Goal: Task Accomplishment & Management: Manage account settings

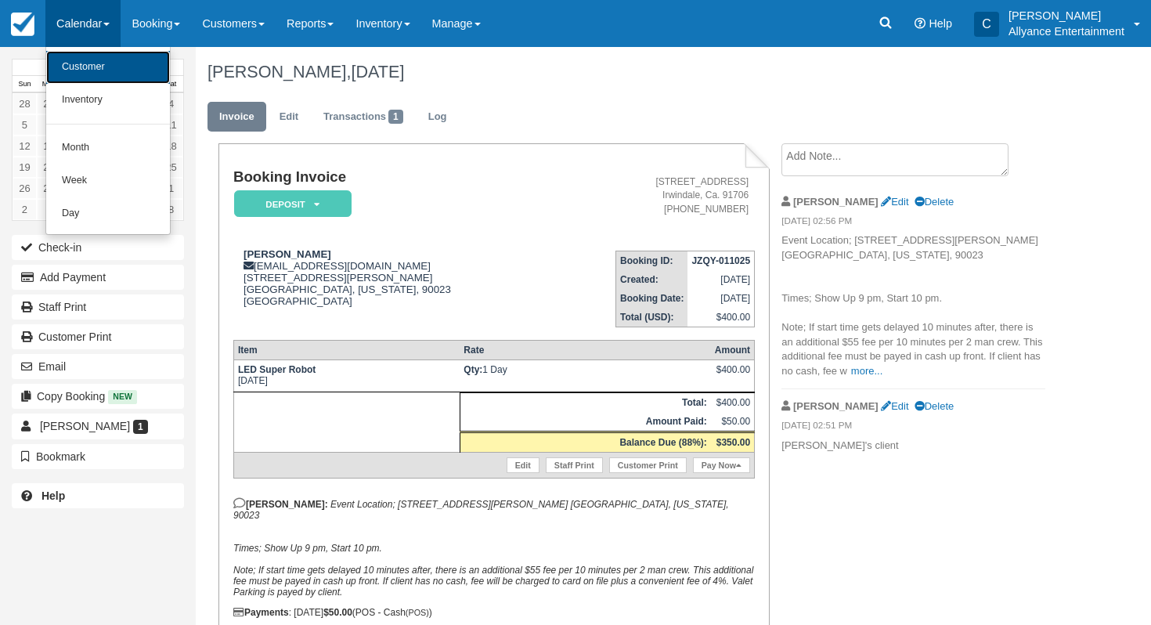
click at [91, 79] on link "Customer" at bounding box center [108, 67] width 124 height 33
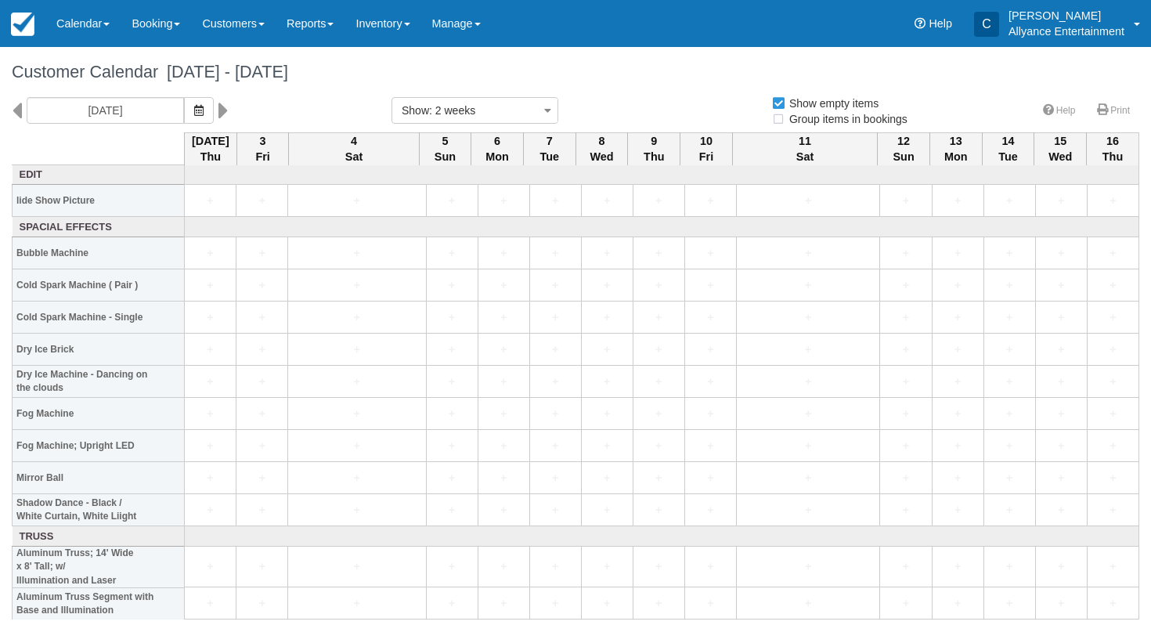
select select
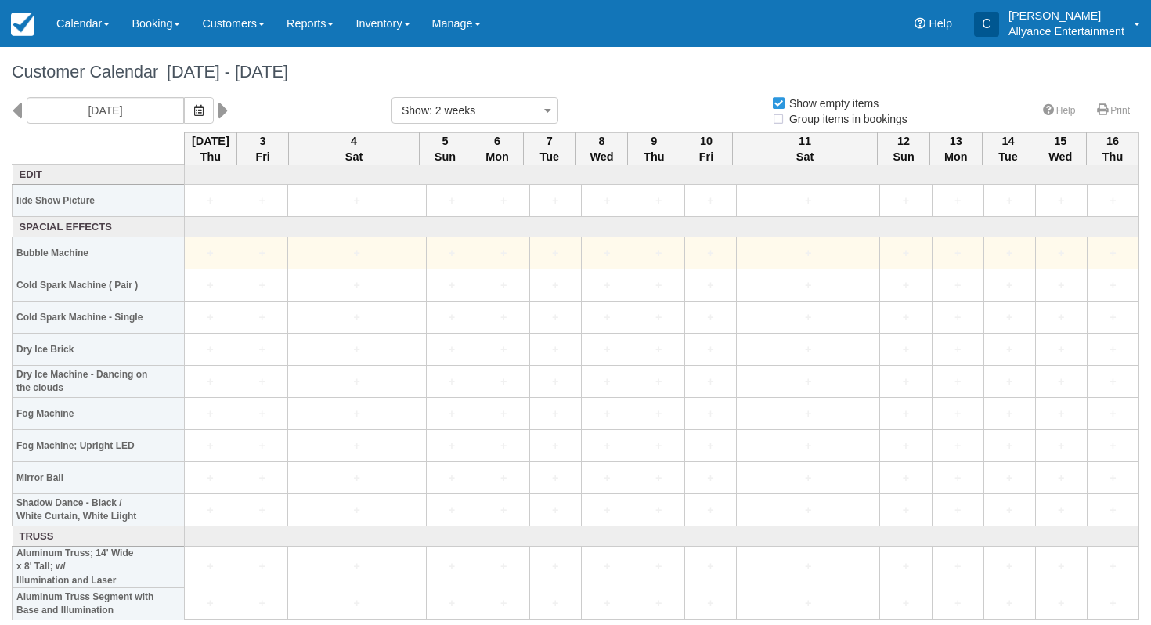
select select
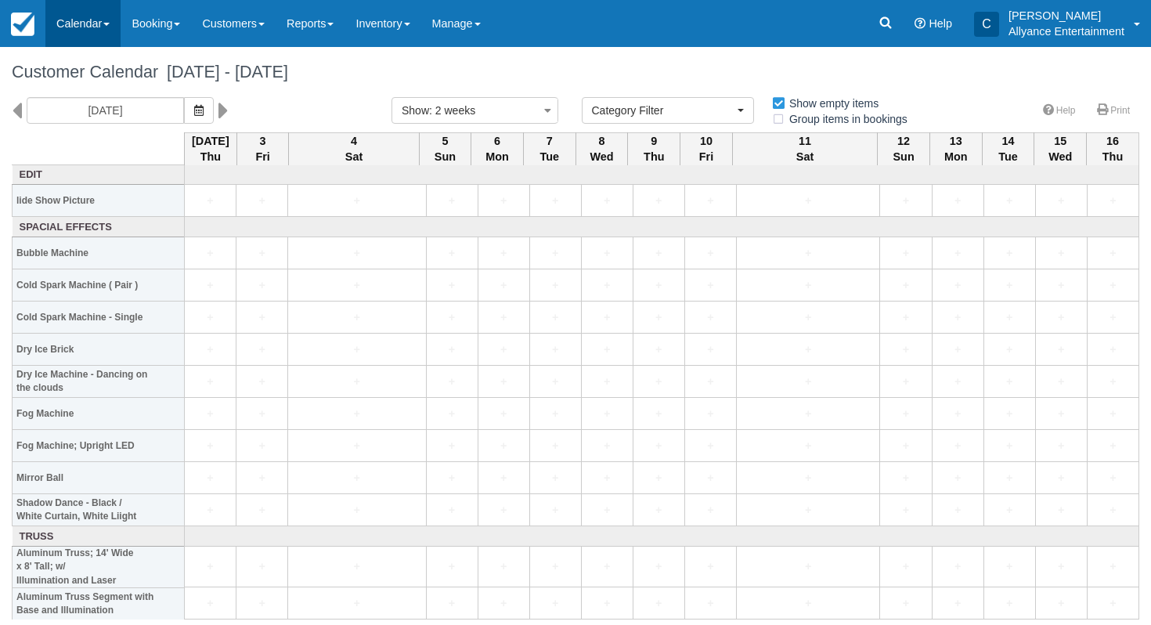
click at [64, 21] on link "Calendar" at bounding box center [82, 23] width 75 height 47
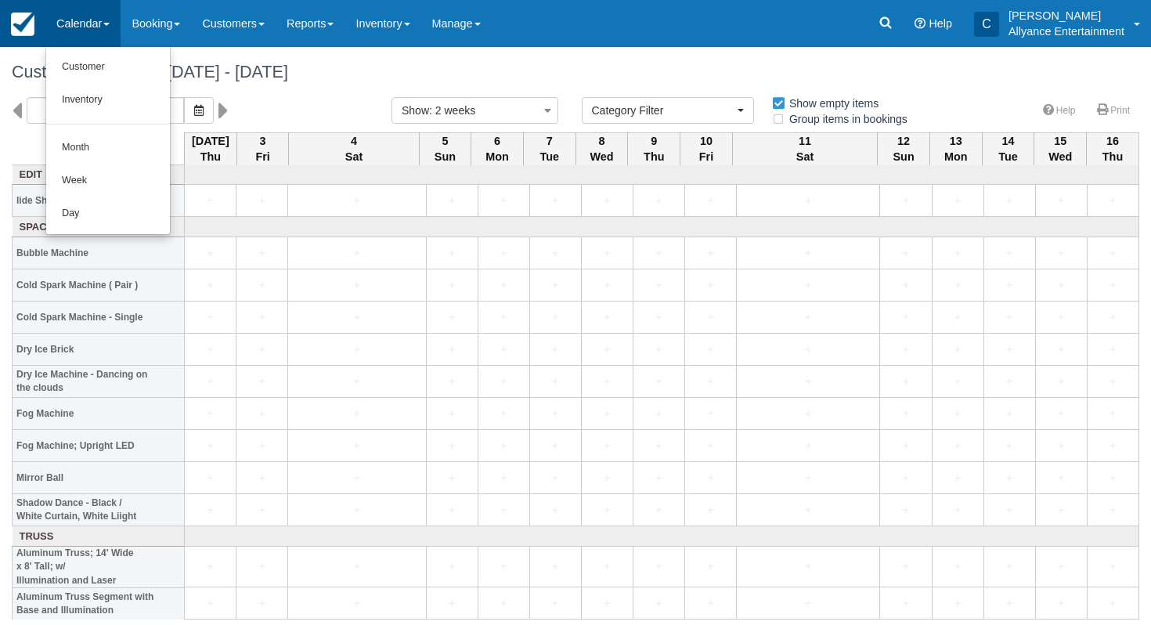
click at [25, 26] on img at bounding box center [22, 24] width 23 height 23
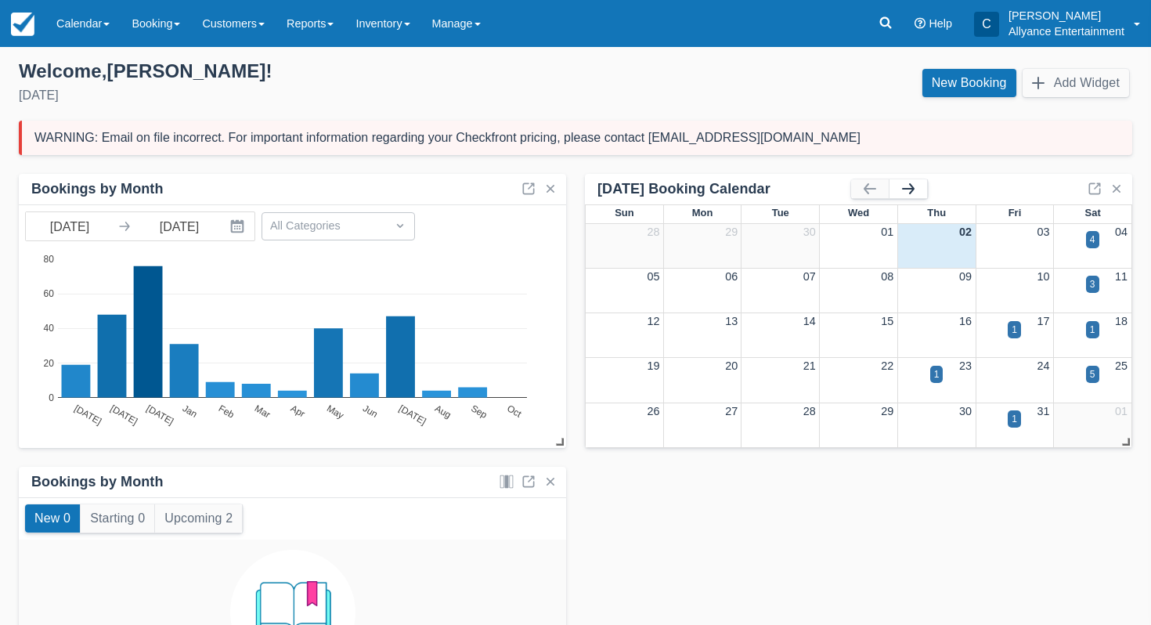
click at [914, 190] on button "button" at bounding box center [909, 188] width 38 height 19
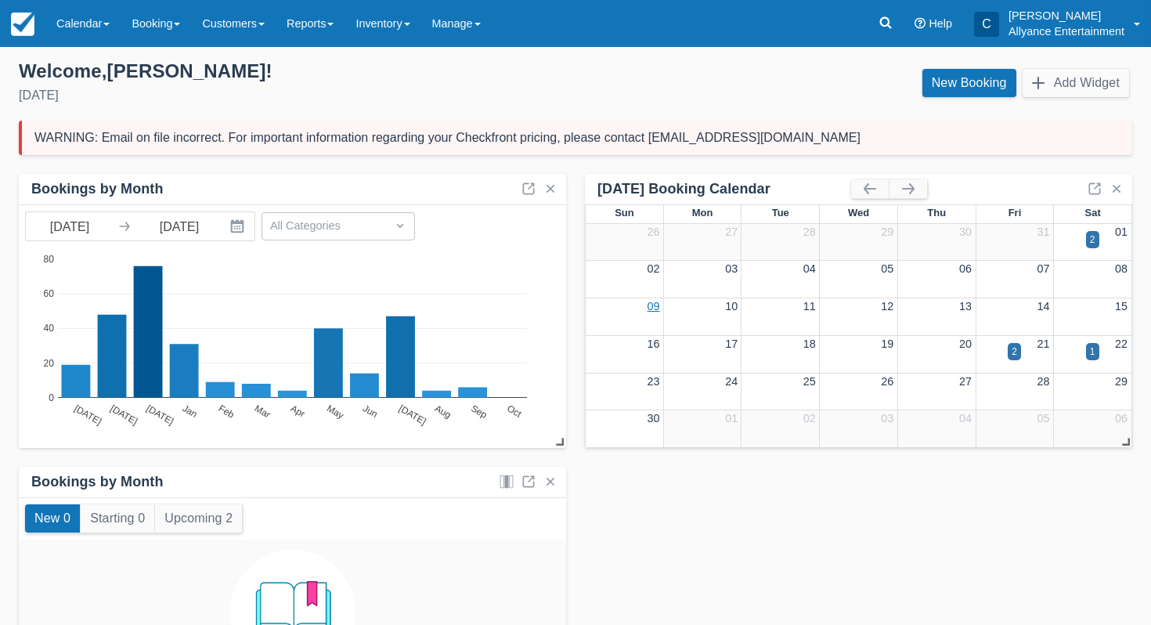
click at [649, 306] on link "09" at bounding box center [654, 306] width 13 height 13
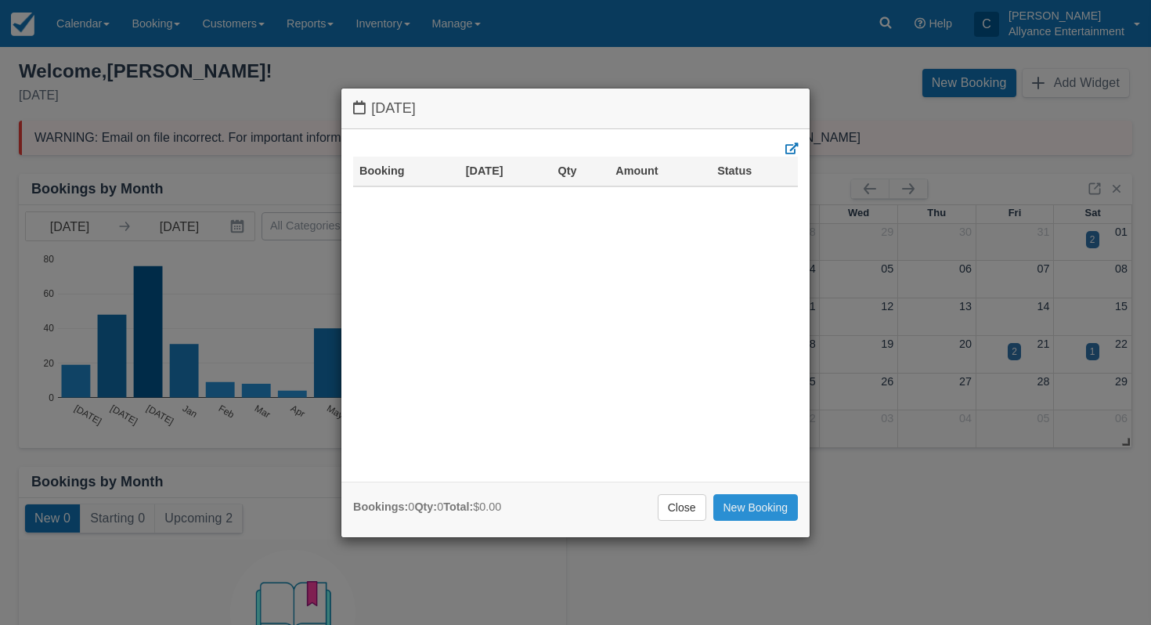
click at [740, 499] on link "New Booking" at bounding box center [755, 507] width 85 height 27
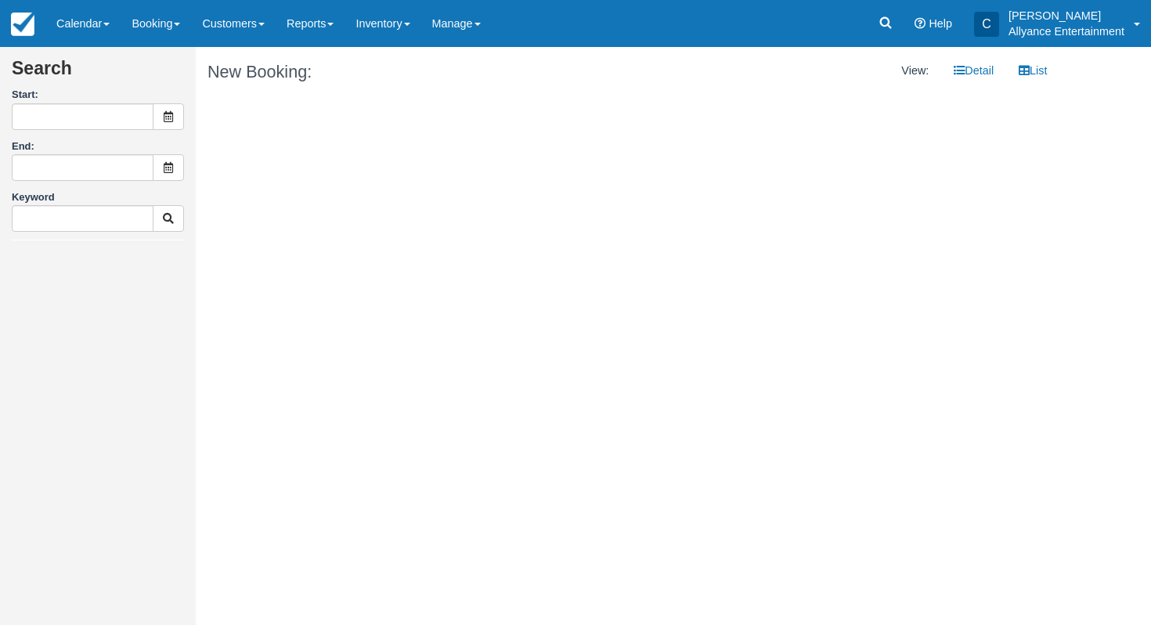
type input "11/09/25"
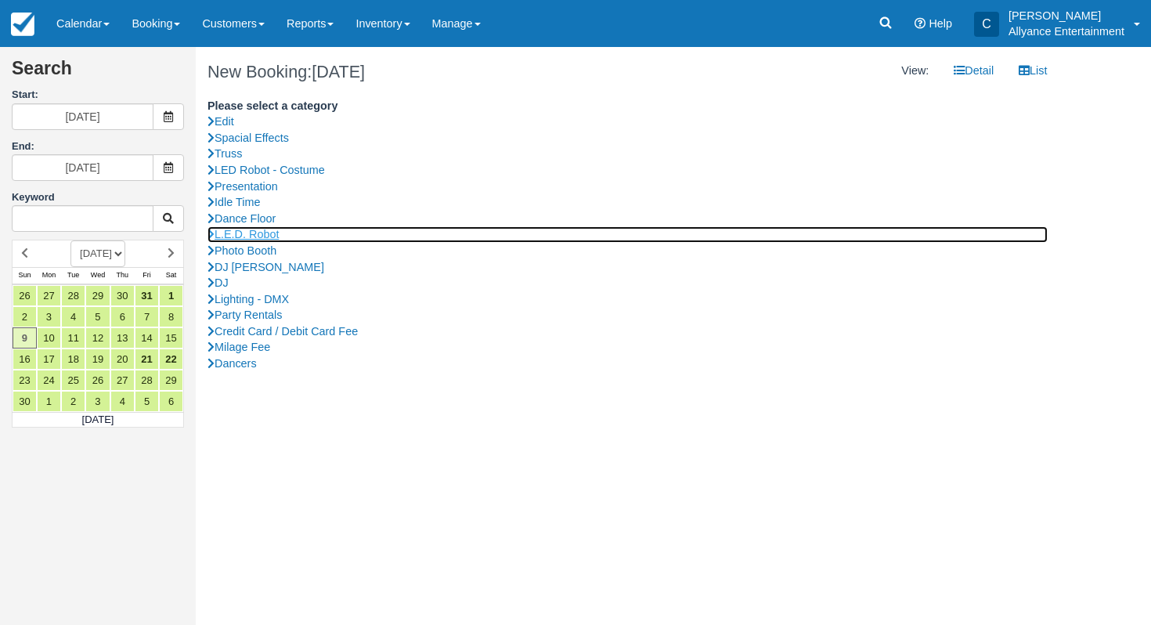
click at [260, 233] on link "L.E.D. Robot" at bounding box center [628, 234] width 840 height 16
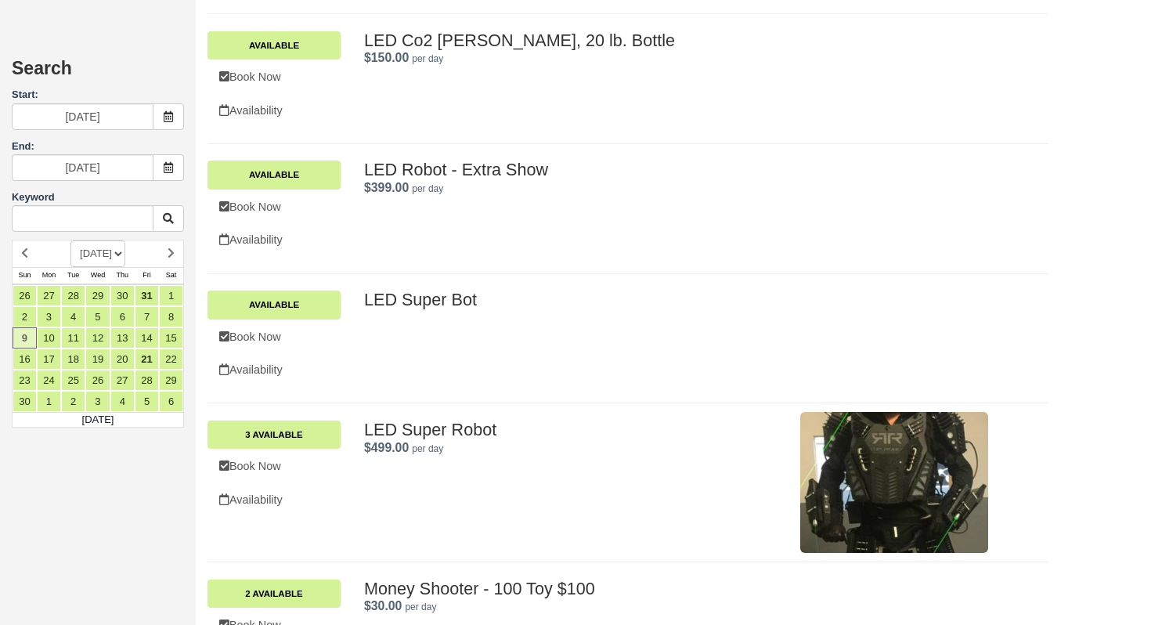
scroll to position [779, 0]
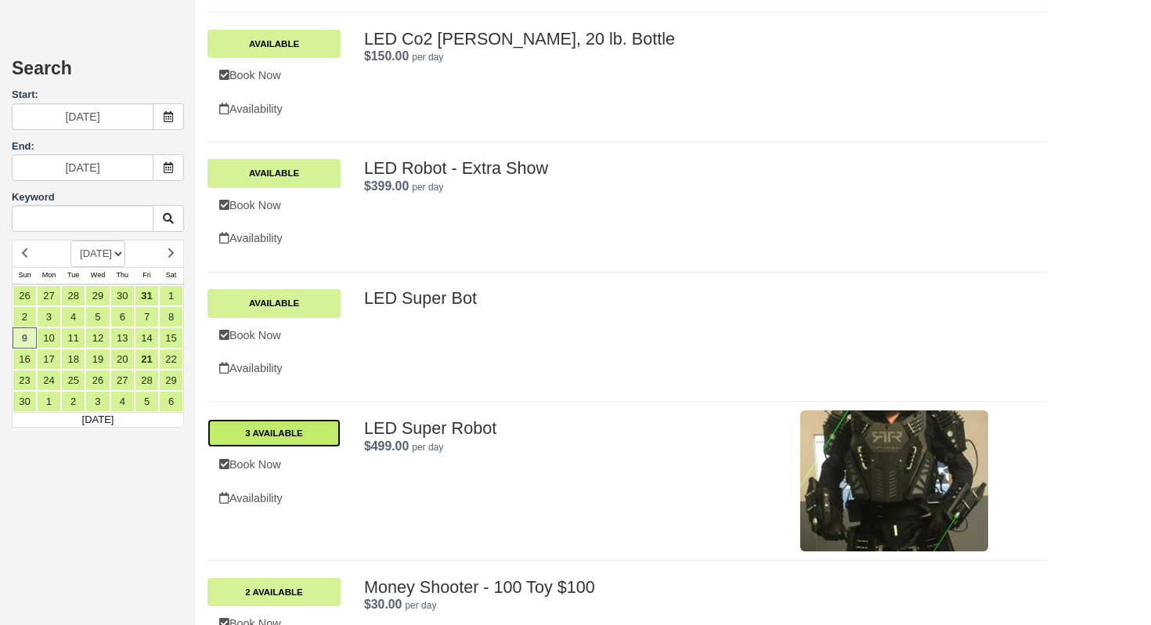
click at [310, 428] on link "3 Available" at bounding box center [274, 433] width 133 height 28
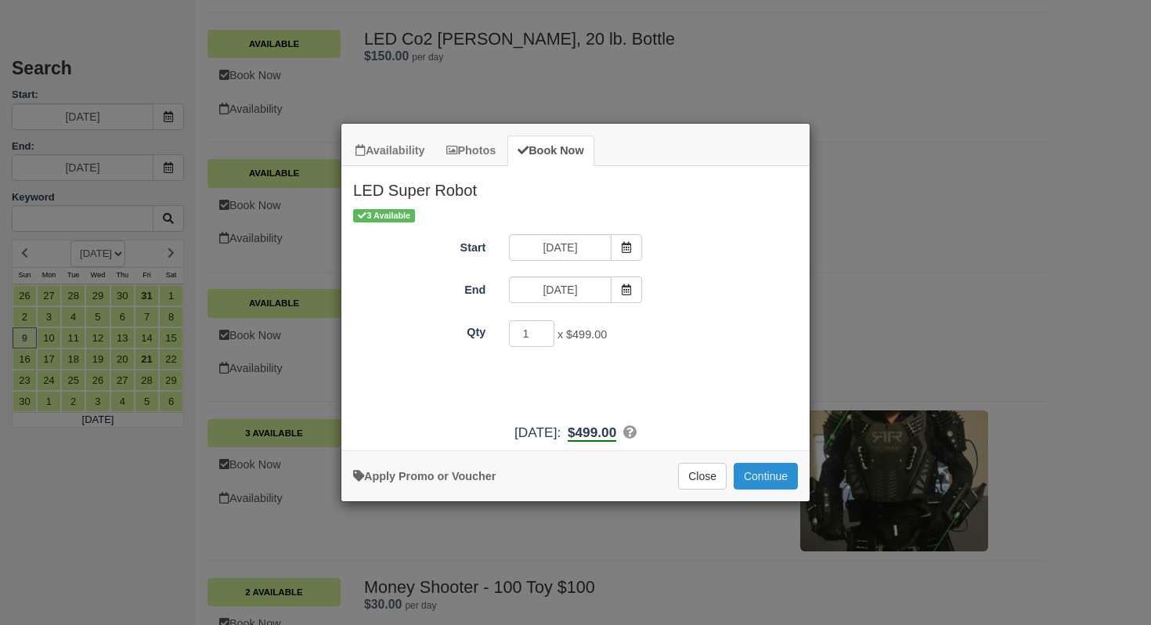
click at [752, 476] on button "Continue" at bounding box center [766, 476] width 64 height 27
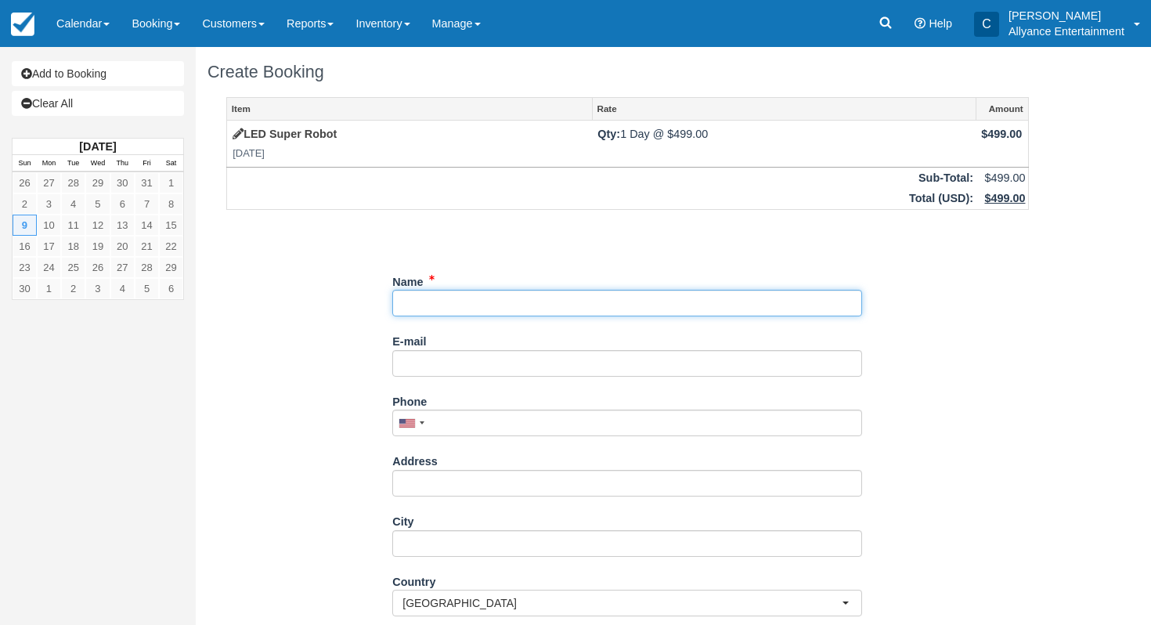
click at [468, 307] on input "Name" at bounding box center [627, 303] width 470 height 27
type input "Manuel & Stephanie Avalos"
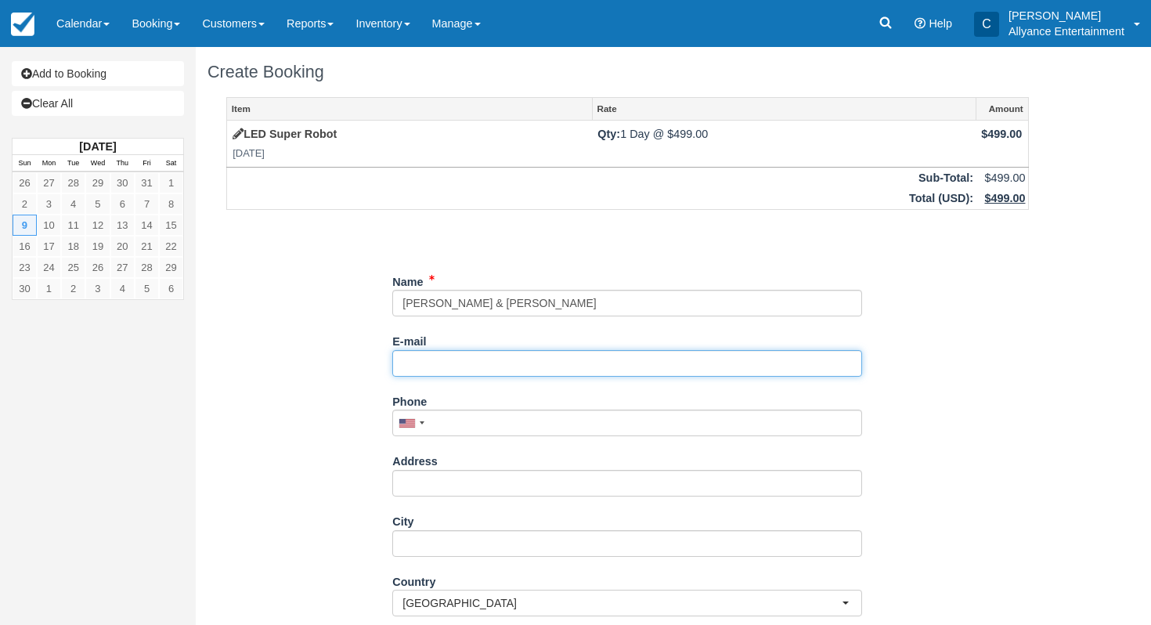
click at [422, 363] on input "E-mail" at bounding box center [627, 363] width 470 height 27
type input "Stephanielopez1992@yahoo.com"
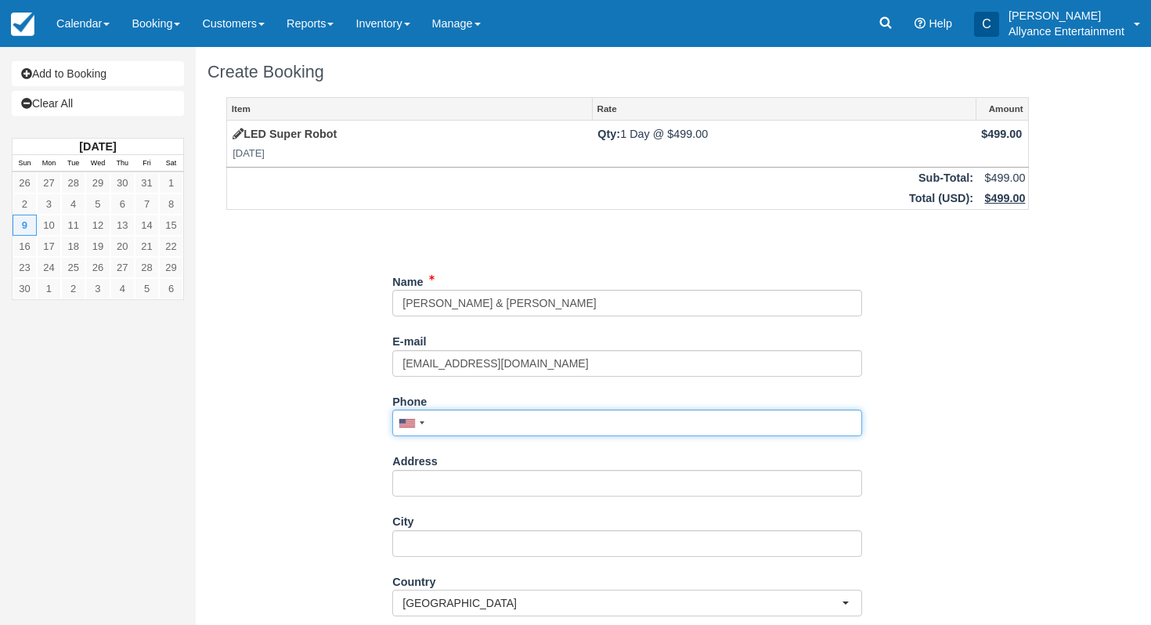
click at [482, 418] on input "Phone" at bounding box center [627, 423] width 470 height 27
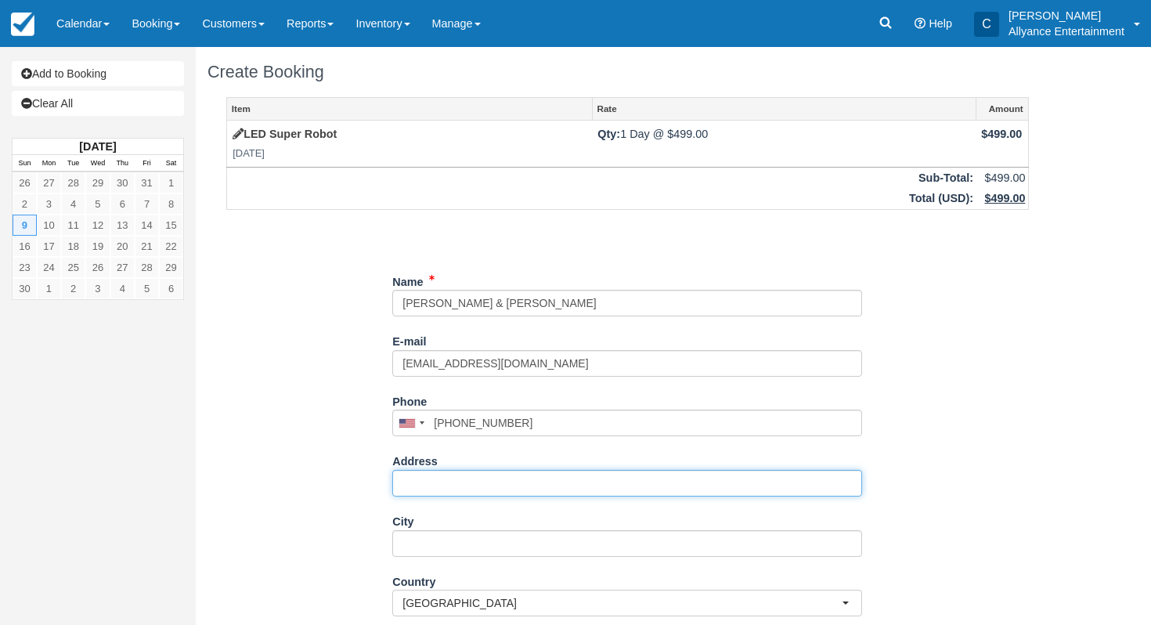
type input "(714) 625-5245"
click at [439, 489] on input "Address" at bounding box center [627, 483] width 470 height 27
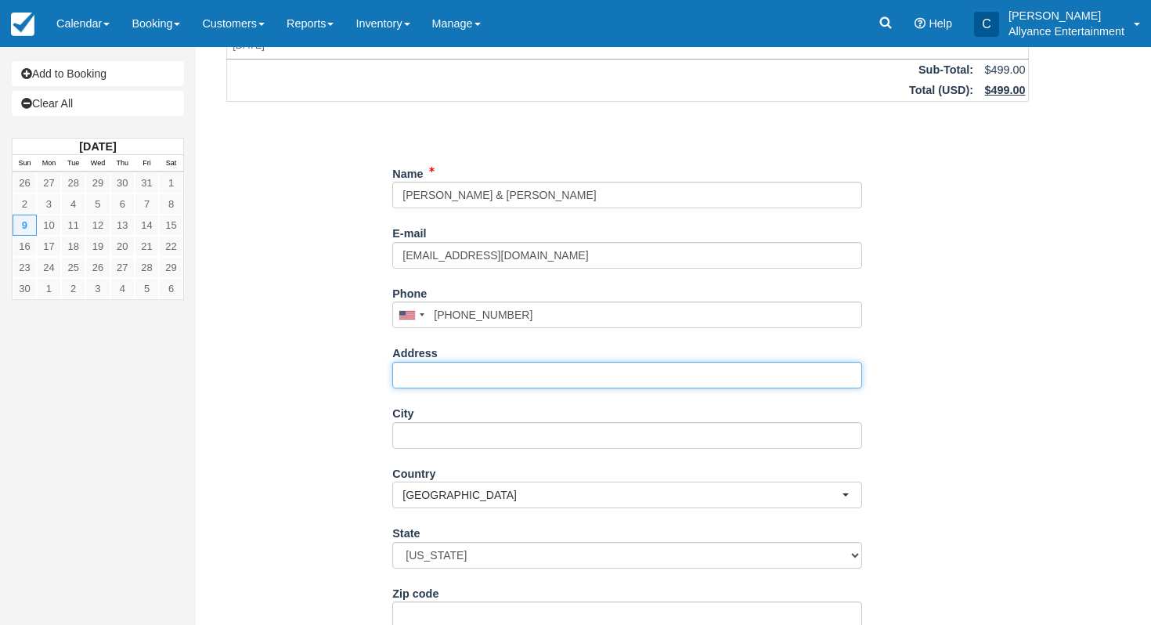
scroll to position [113, 0]
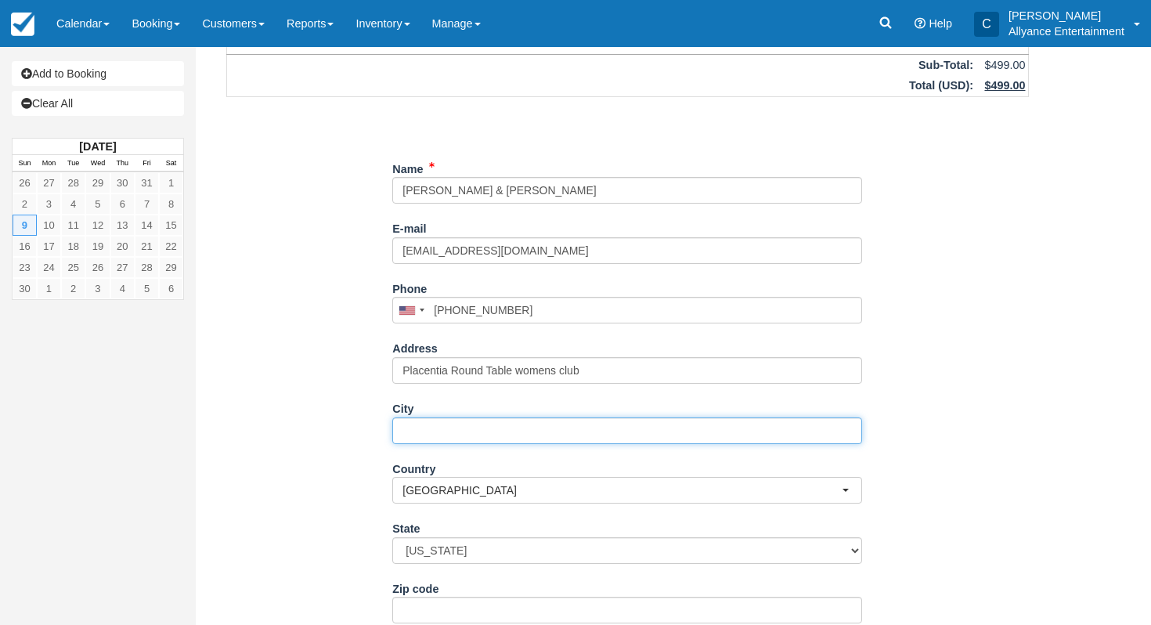
click at [410, 424] on input "City" at bounding box center [627, 430] width 470 height 27
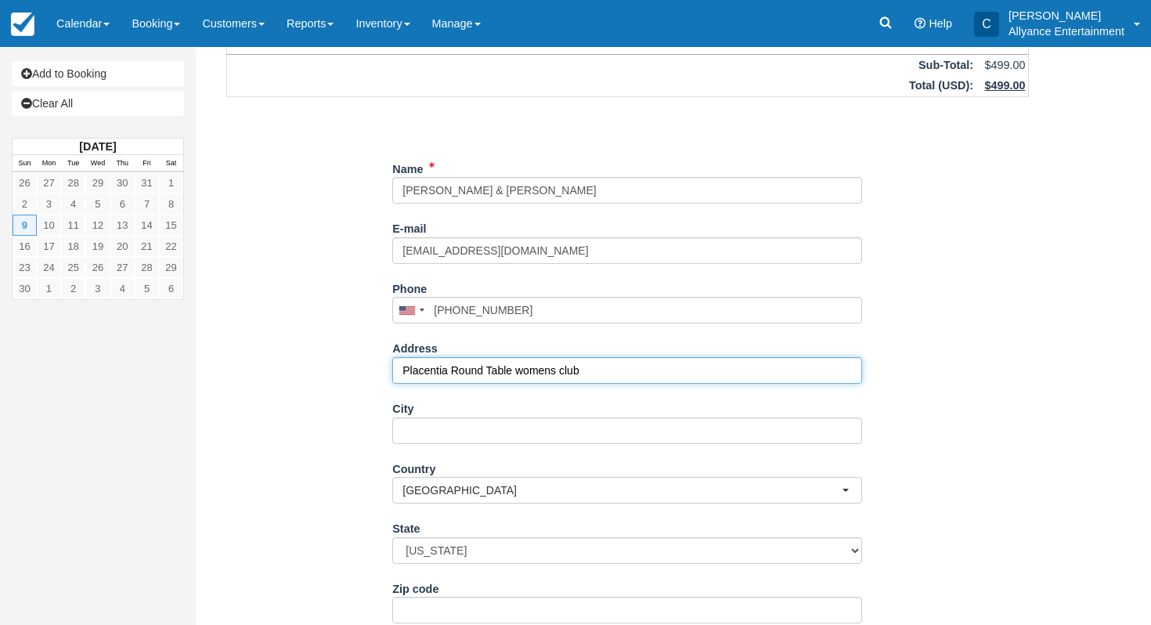
click at [623, 364] on input "Placentia Round Table womens club" at bounding box center [627, 370] width 470 height 27
drag, startPoint x: 572, startPoint y: 371, endPoint x: 362, endPoint y: 348, distance: 212.0
click at [361, 348] on div "Item Rate Amount LED Super Robot Sun Nov 9, 2025 Qty: 1 Day @ $499.00 $499.00 S…" at bounding box center [628, 347] width 840 height 727
click at [538, 368] on input "901 Bradford Ave, Place" at bounding box center [627, 370] width 470 height 27
type input "[STREET_ADDRESS]"
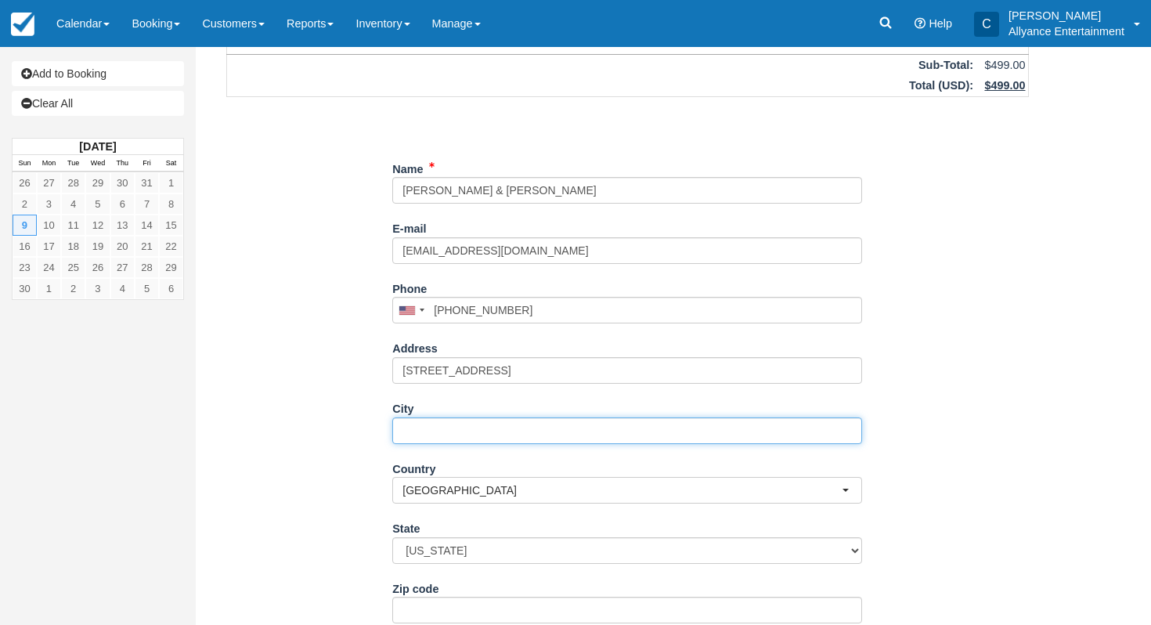
click at [534, 428] on input "City" at bounding box center [627, 430] width 470 height 27
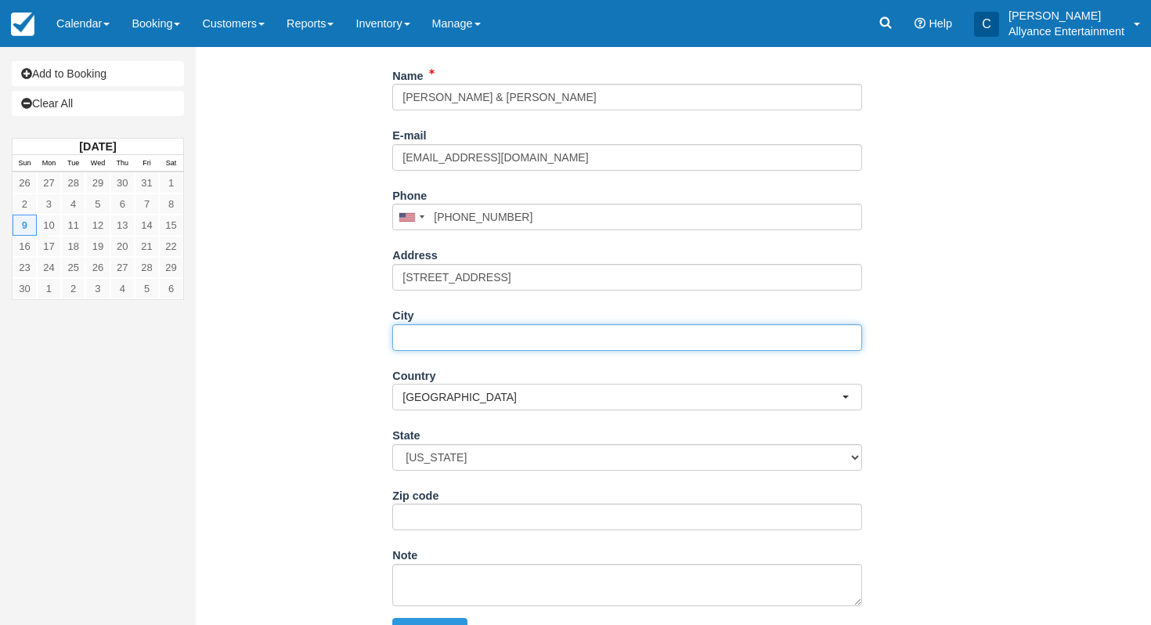
scroll to position [222, 0]
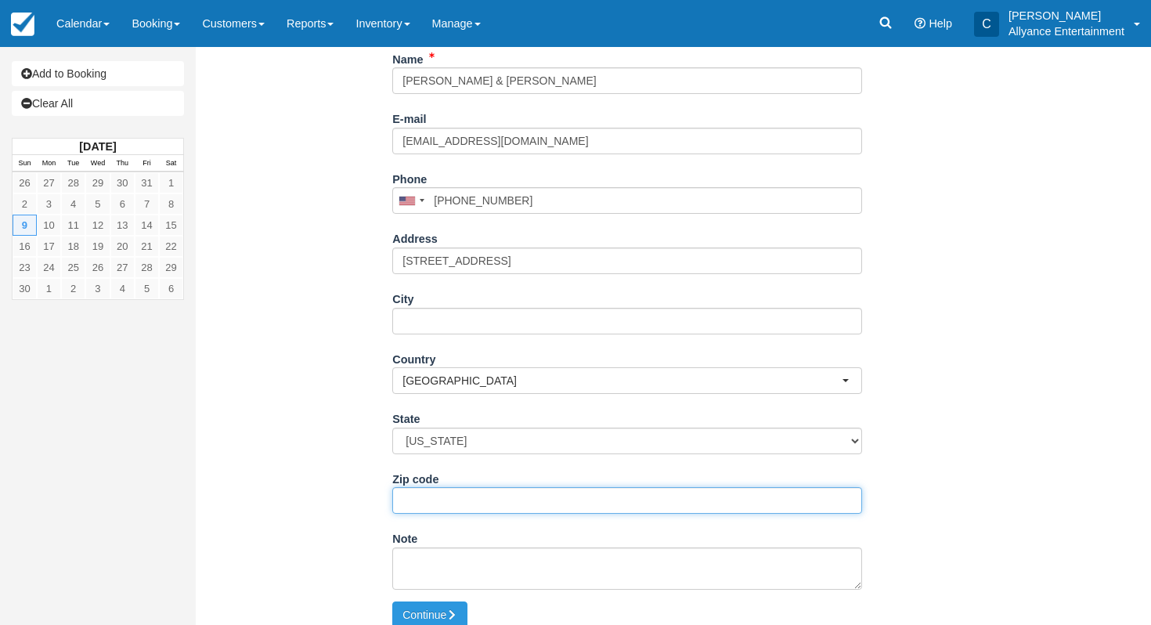
click at [481, 501] on input "Zip code" at bounding box center [627, 500] width 470 height 27
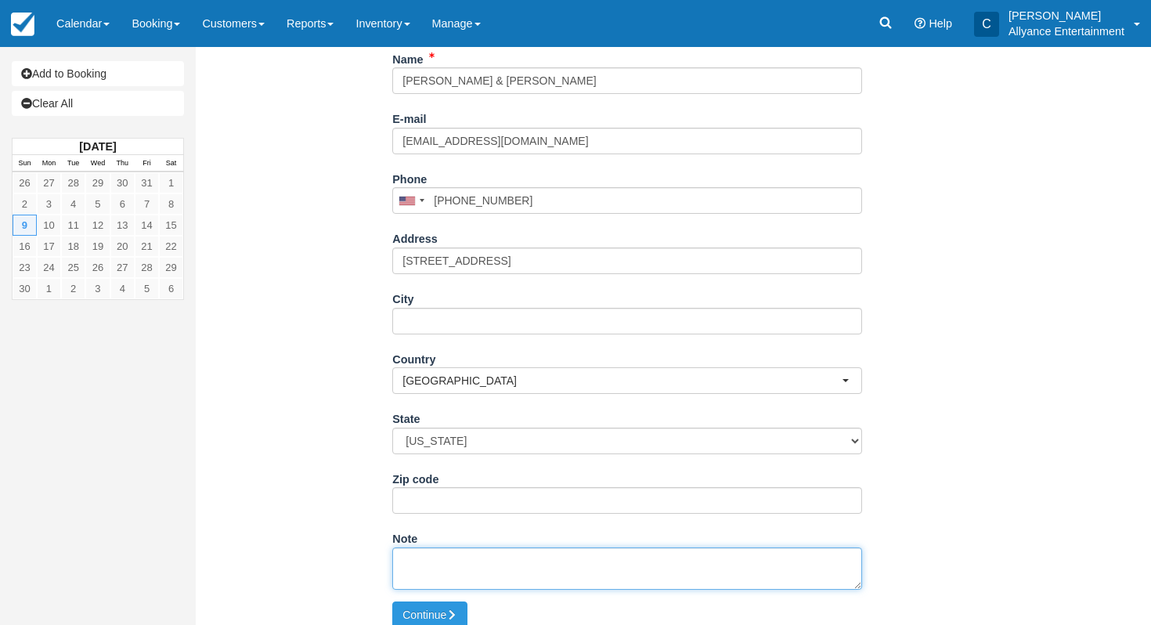
click at [424, 558] on textarea "Note" at bounding box center [627, 568] width 470 height 42
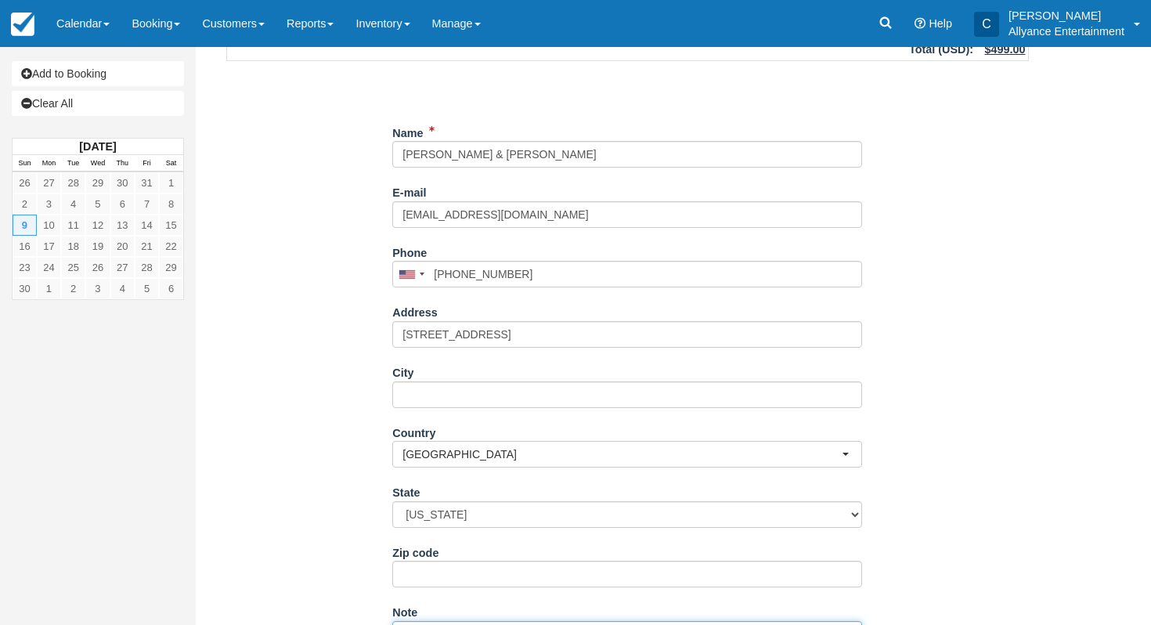
scroll to position [237, 0]
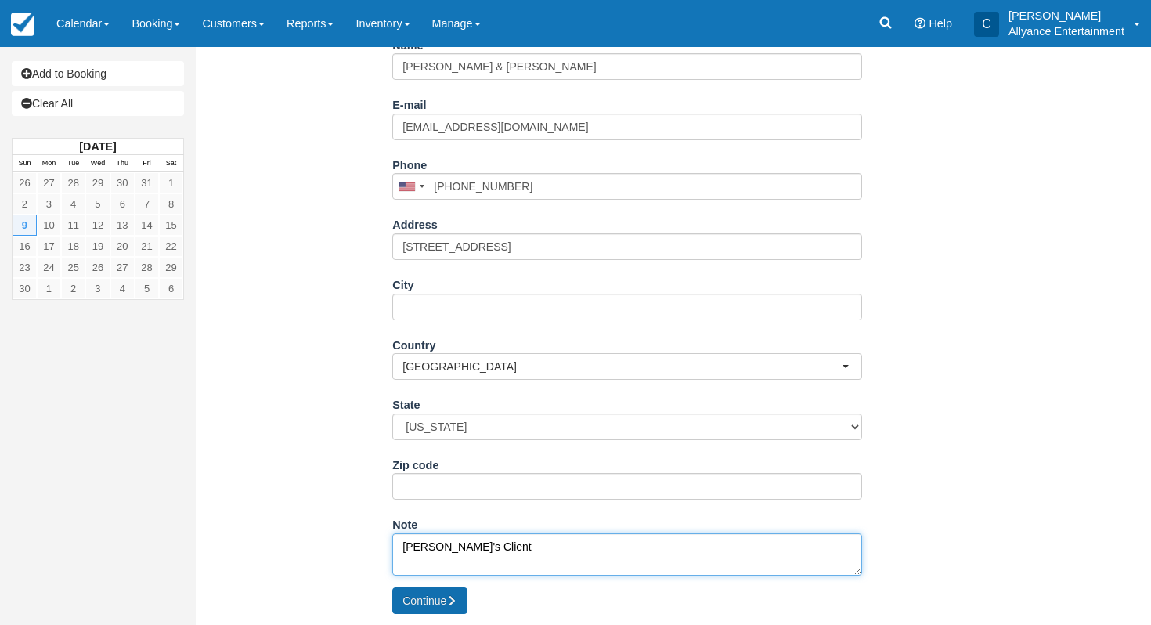
type textarea "Chris's Client"
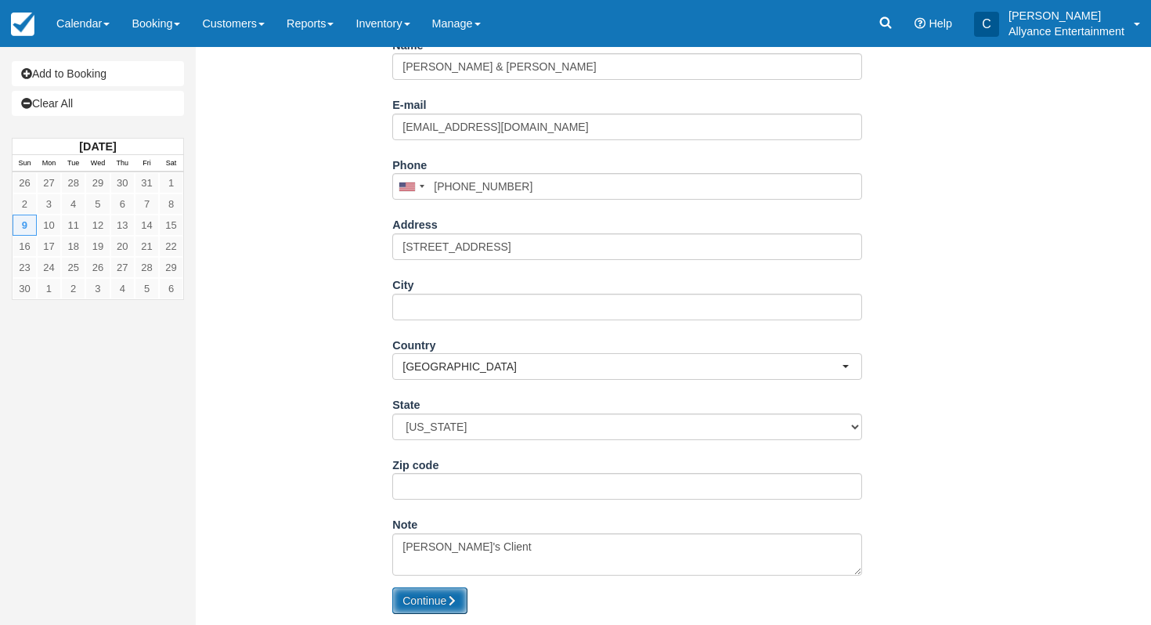
click at [442, 605] on button "Continue" at bounding box center [429, 600] width 75 height 27
type input "[PHONE_NUMBER]"
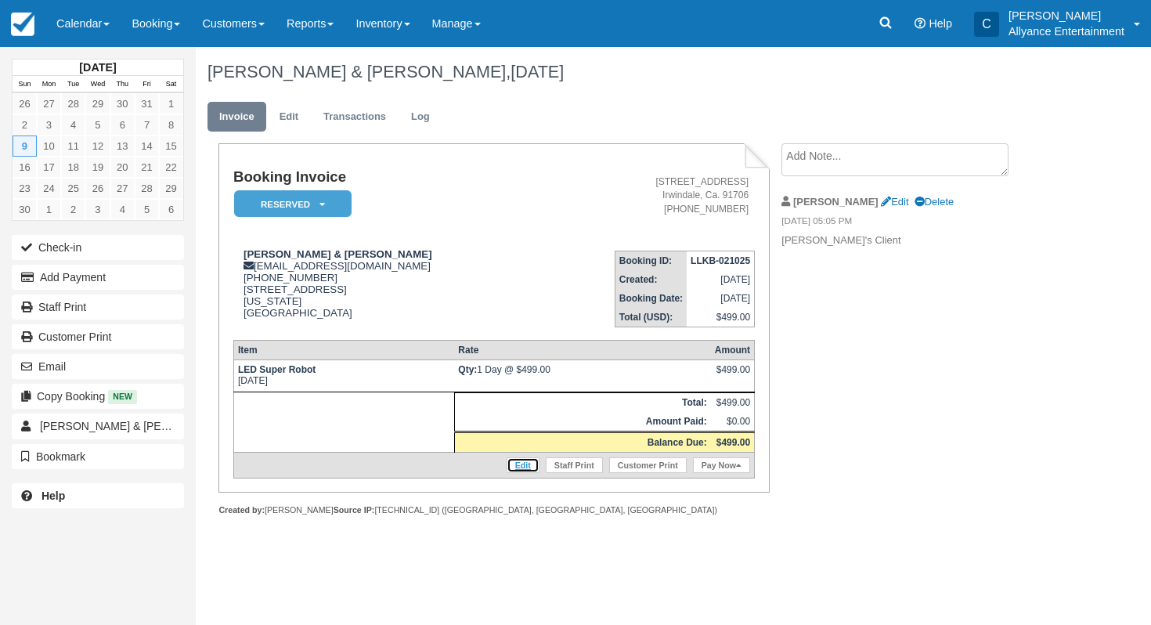
click at [515, 468] on link "Edit" at bounding box center [523, 465] width 33 height 16
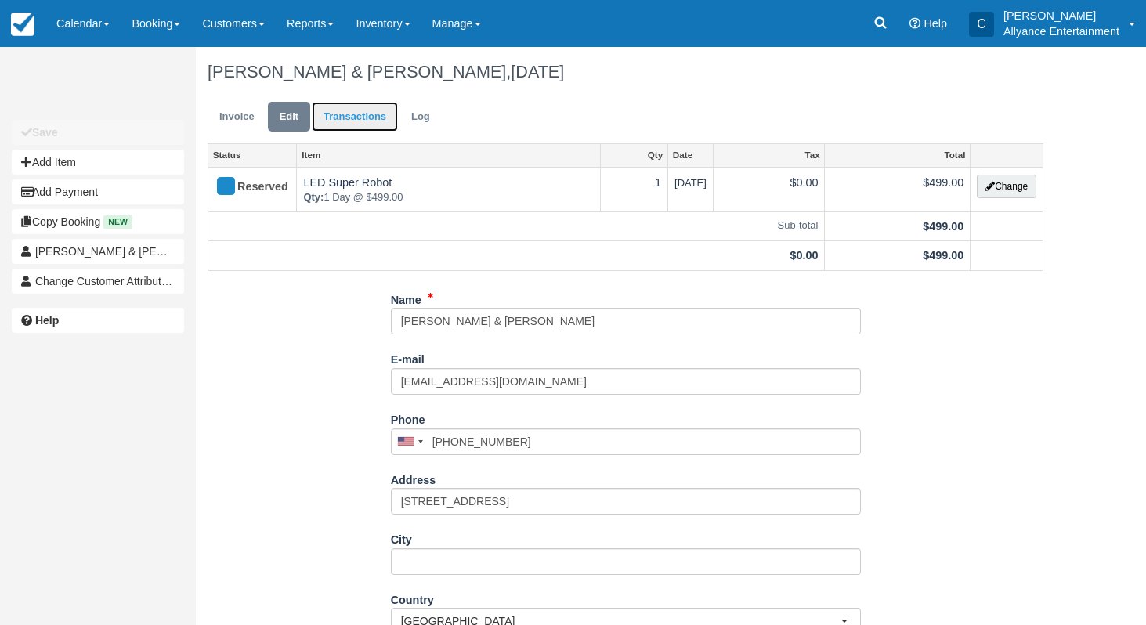
click at [362, 120] on link "Transactions" at bounding box center [355, 117] width 86 height 31
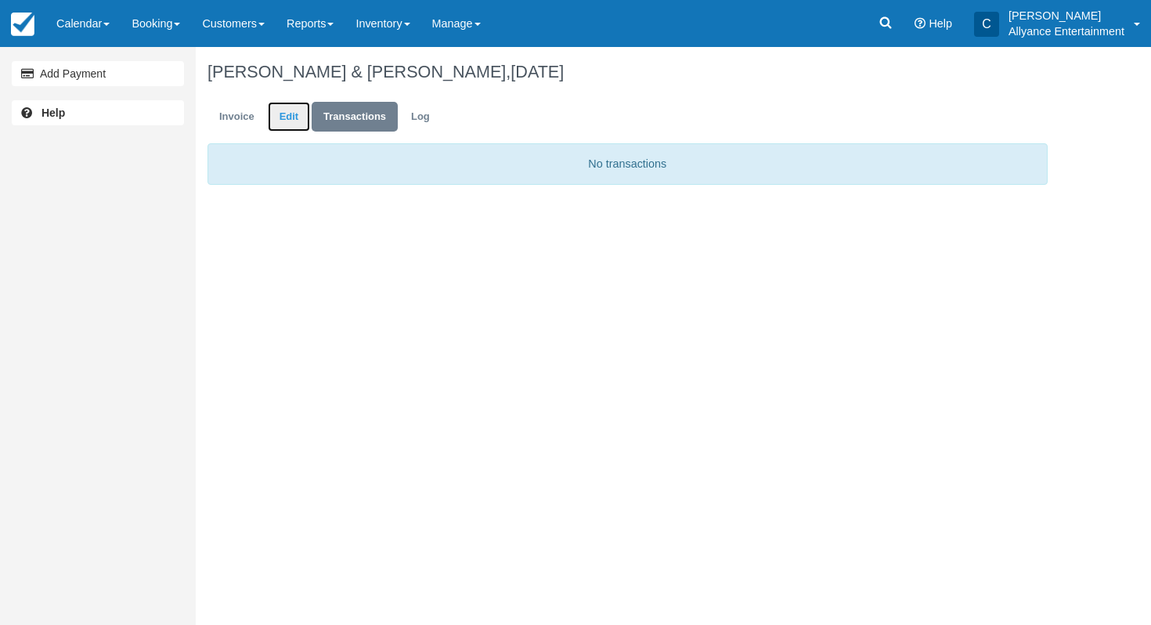
click at [292, 114] on link "Edit" at bounding box center [289, 117] width 42 height 31
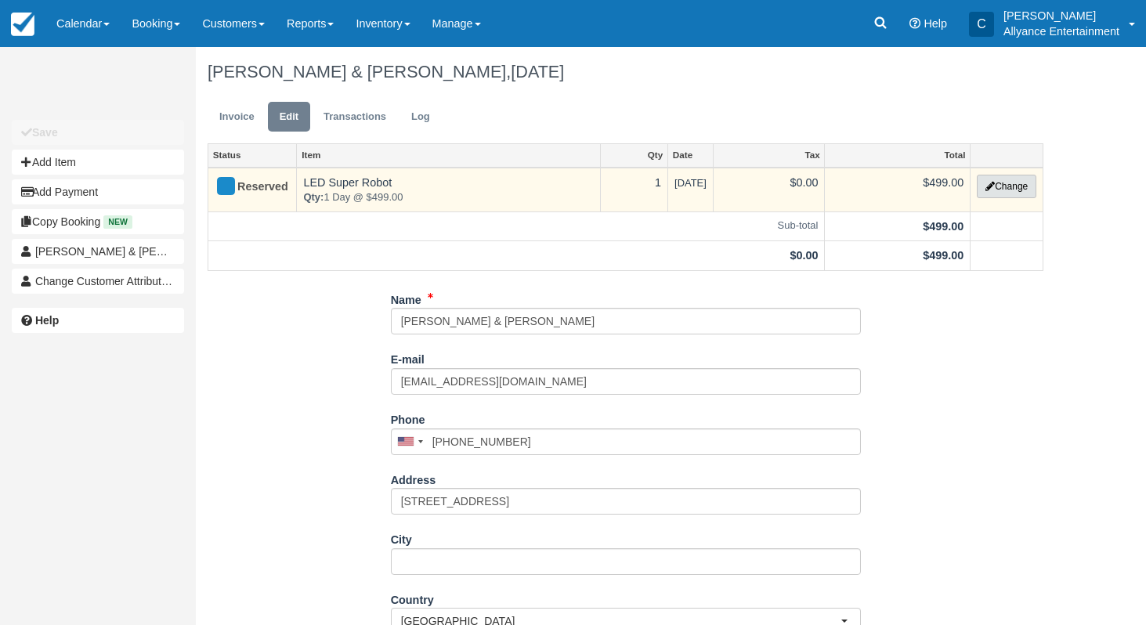
click at [995, 190] on button "Change" at bounding box center [1007, 186] width 60 height 23
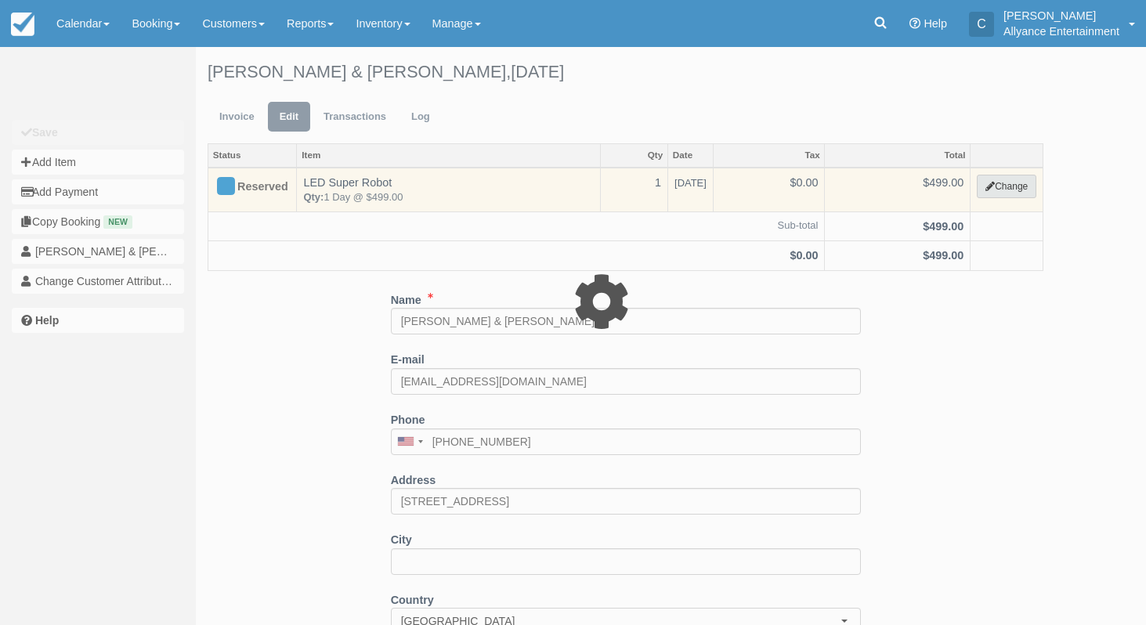
select select "29"
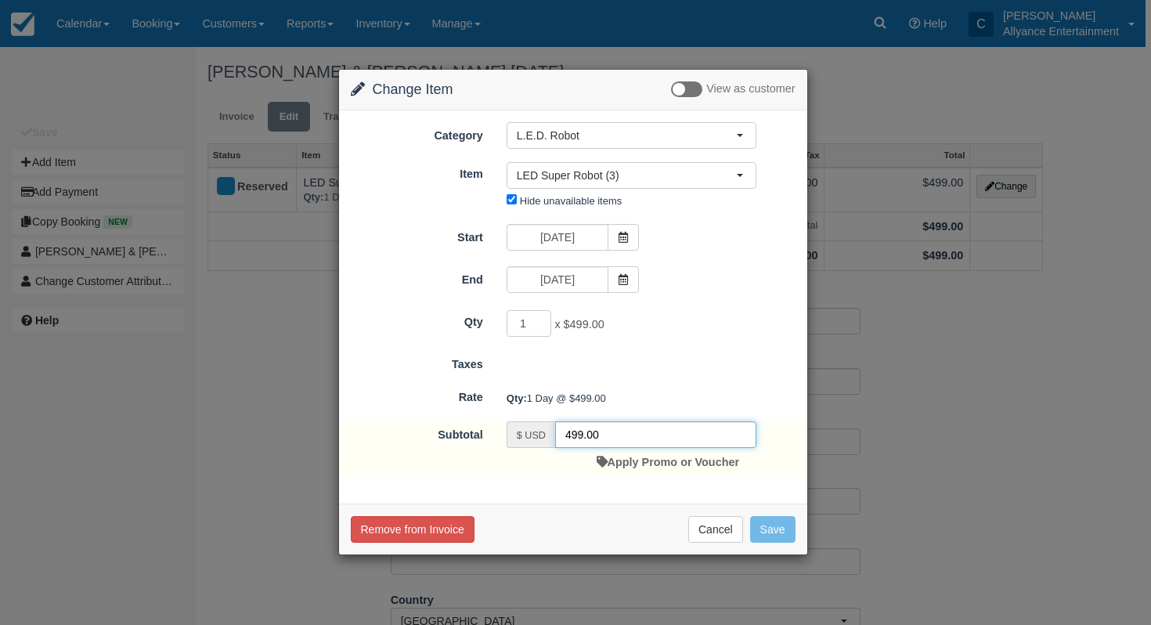
click at [571, 438] on input "499.00" at bounding box center [655, 434] width 201 height 27
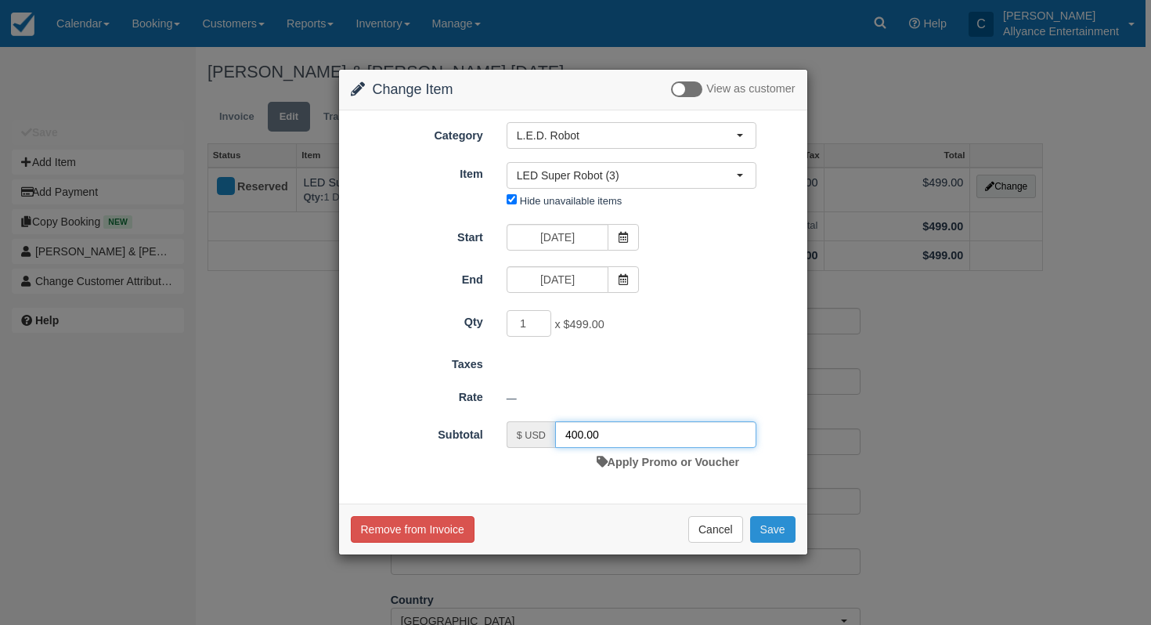
type input "400.00"
click at [772, 526] on button "Save" at bounding box center [772, 529] width 45 height 27
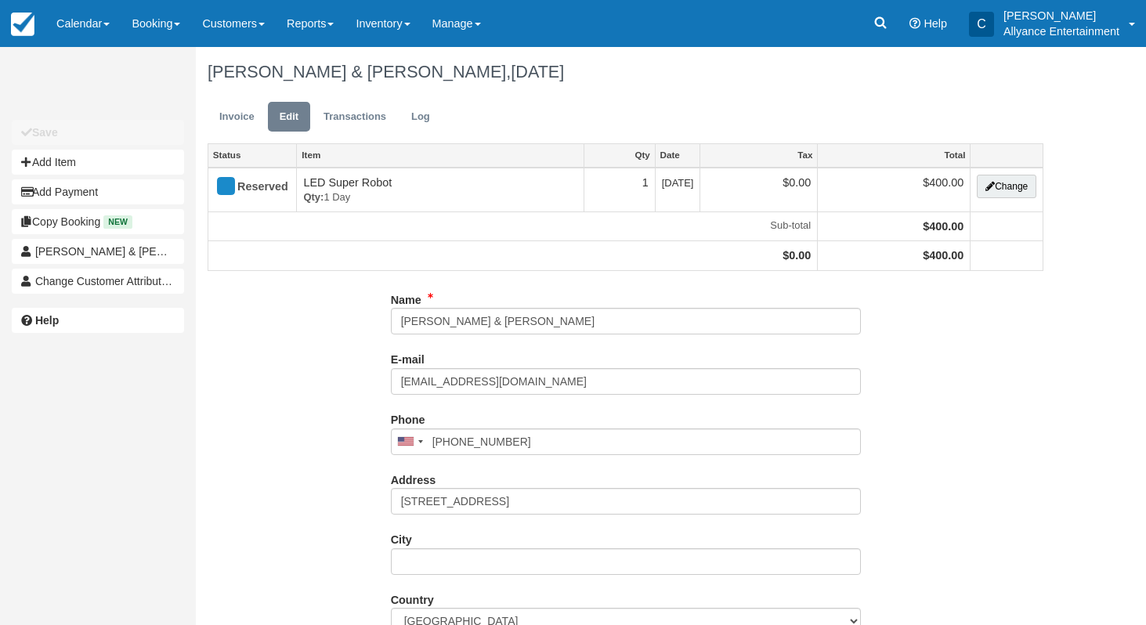
type input "[PHONE_NUMBER]"
click at [368, 118] on link "Transactions" at bounding box center [355, 117] width 86 height 31
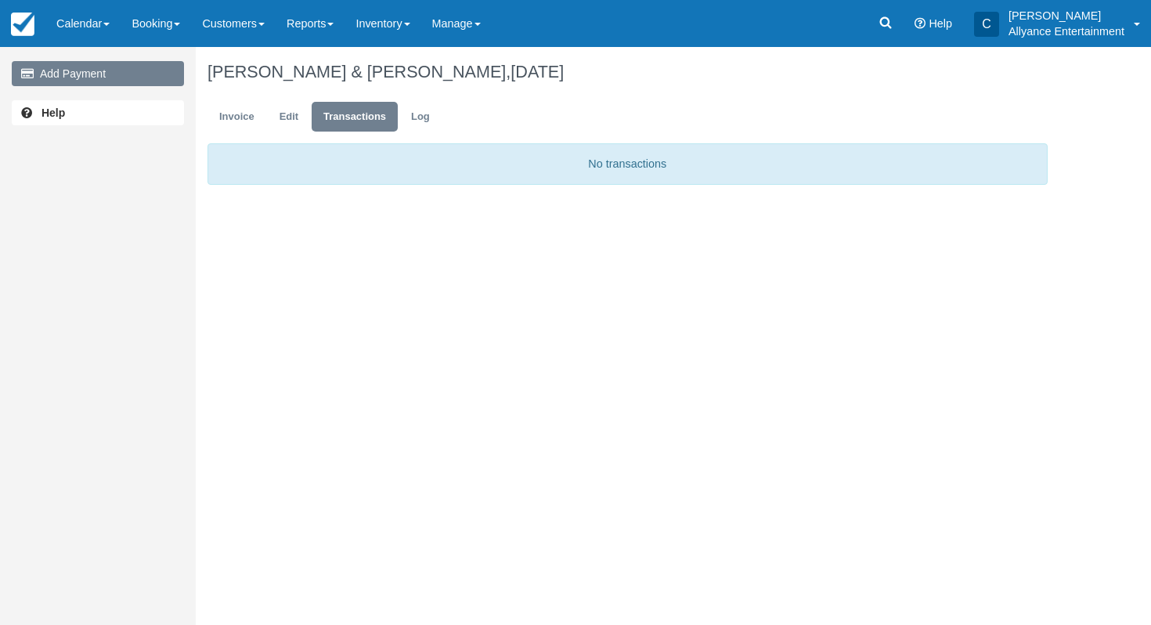
click at [117, 74] on link "Add Payment" at bounding box center [98, 73] width 172 height 25
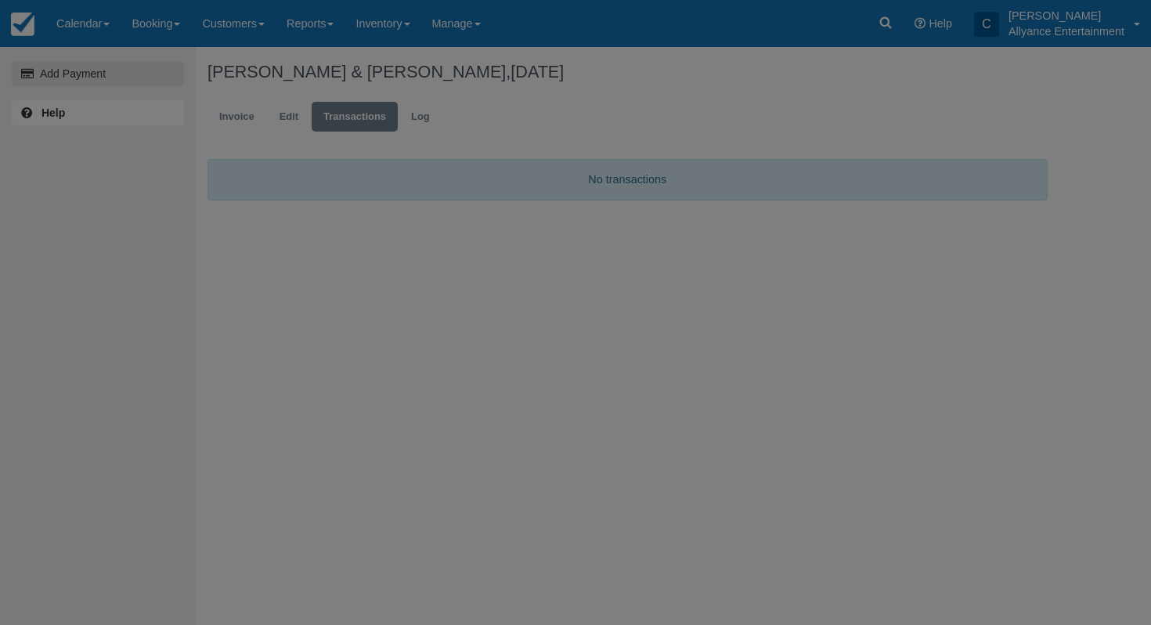
type input "10/02/25"
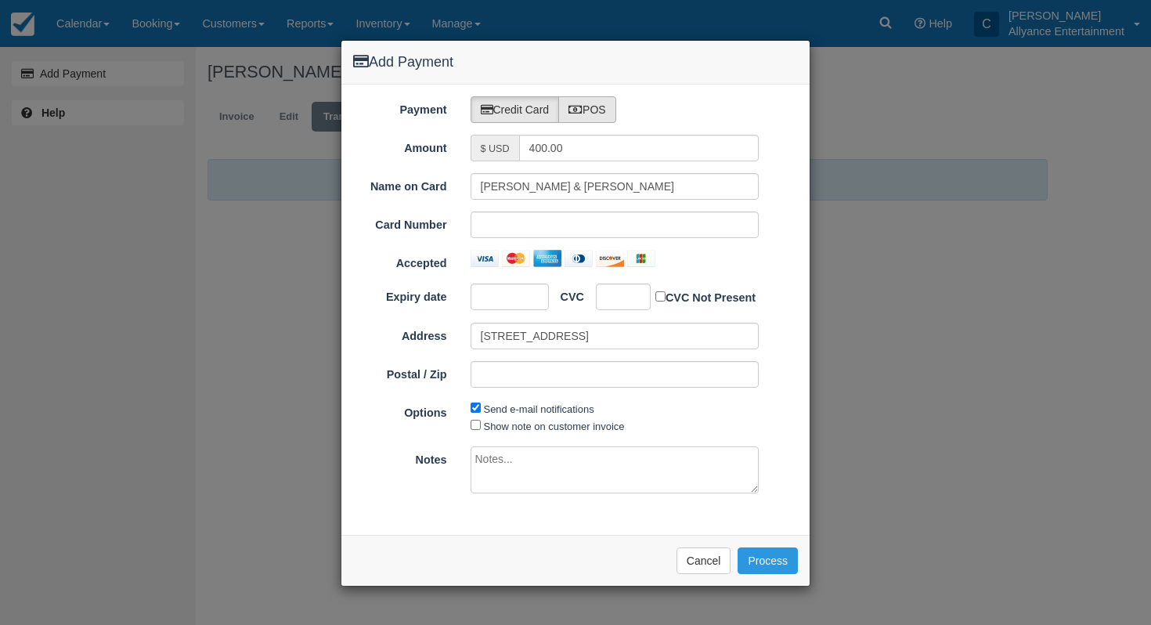
click at [575, 110] on icon at bounding box center [576, 109] width 14 height 11
radio input "true"
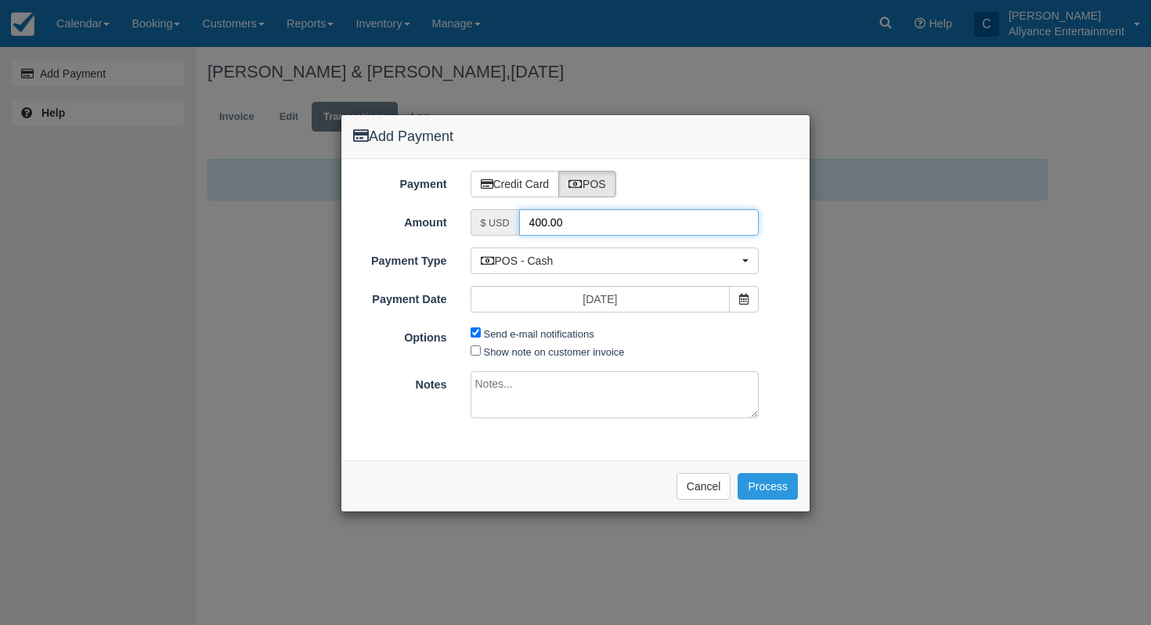
drag, startPoint x: 582, startPoint y: 227, endPoint x: 516, endPoint y: 218, distance: 66.3
click at [516, 218] on div "$ USD 400.00" at bounding box center [615, 222] width 289 height 27
type input "50"
click at [530, 388] on textarea at bounding box center [615, 394] width 289 height 47
click at [476, 330] on input "Send e-mail notifications" at bounding box center [476, 332] width 10 height 10
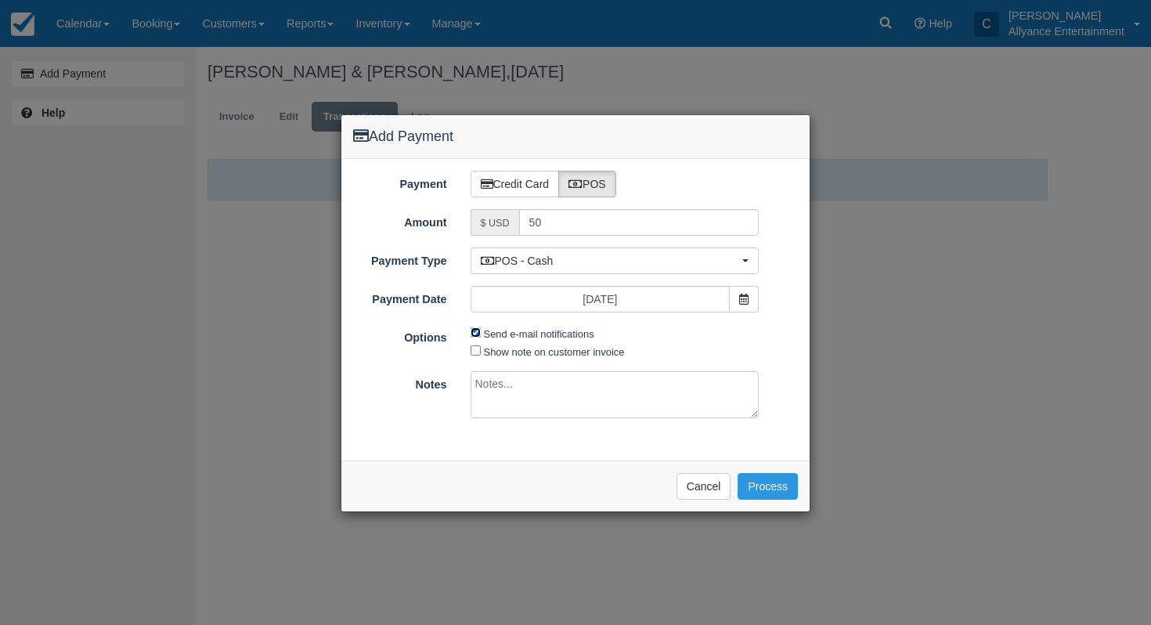
checkbox input "false"
click at [494, 400] on textarea at bounding box center [615, 394] width 289 height 47
type textarea "Zelle"
click at [782, 489] on button "Process" at bounding box center [768, 486] width 60 height 27
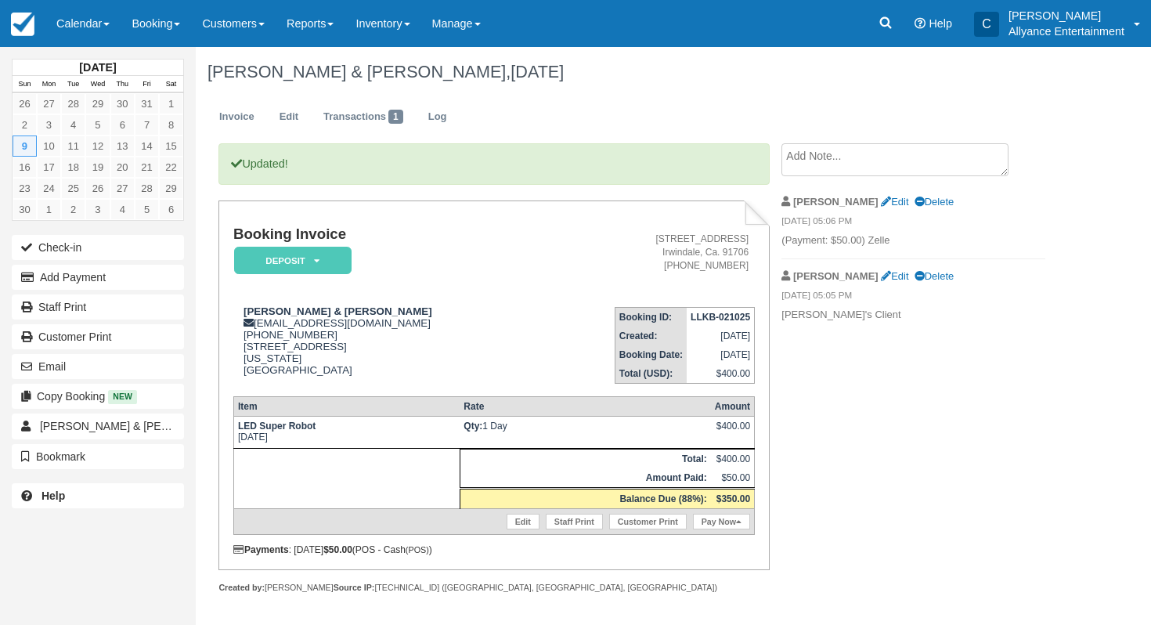
scroll to position [9, 0]
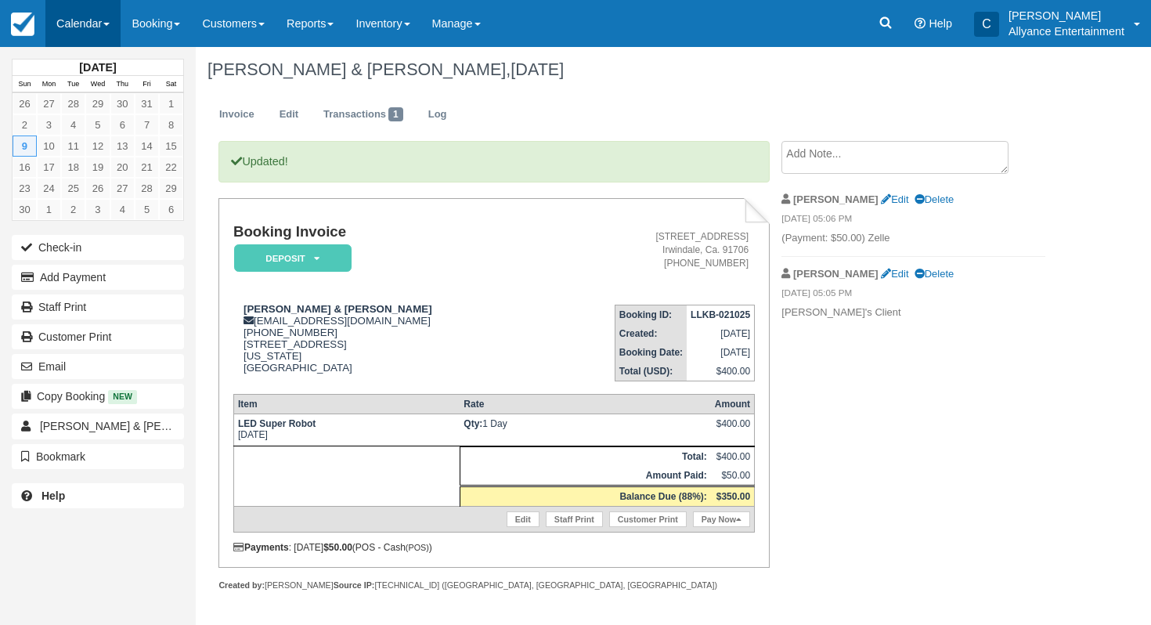
click at [72, 13] on link "Calendar" at bounding box center [82, 23] width 75 height 47
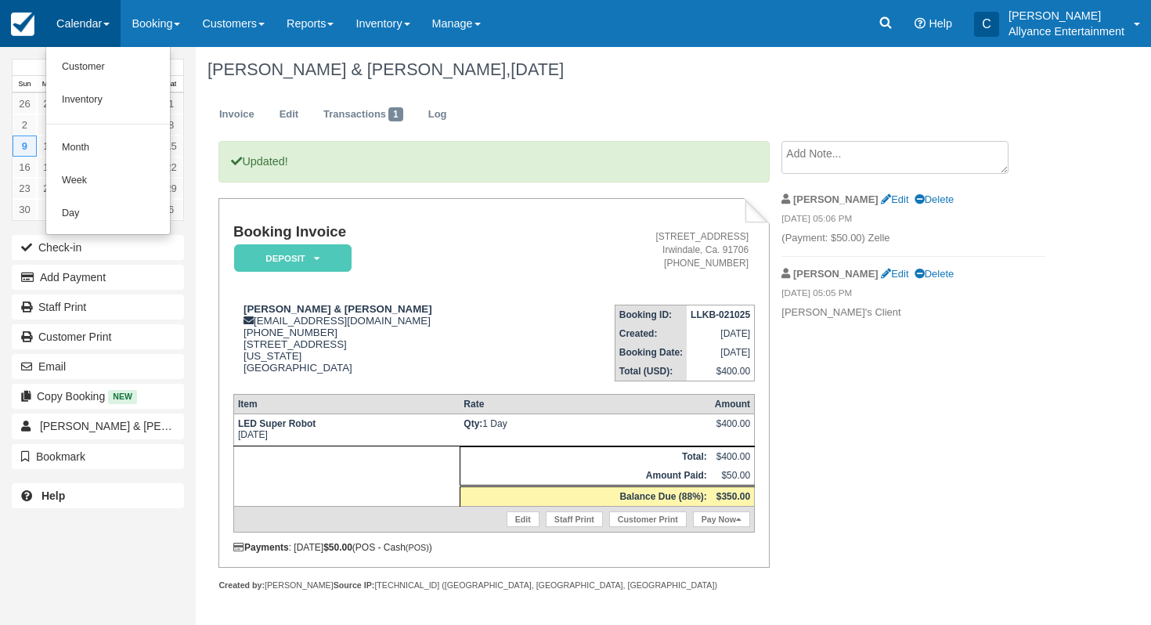
click at [27, 22] on img at bounding box center [22, 24] width 23 height 23
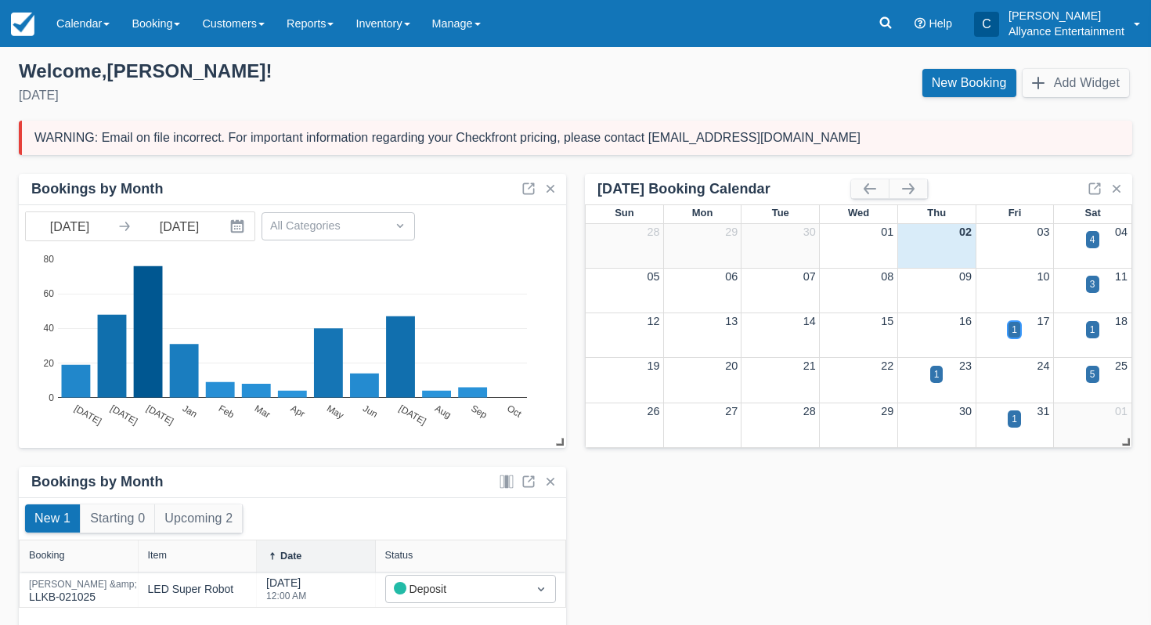
click at [1014, 329] on div "1" at bounding box center [1014, 330] width 5 height 14
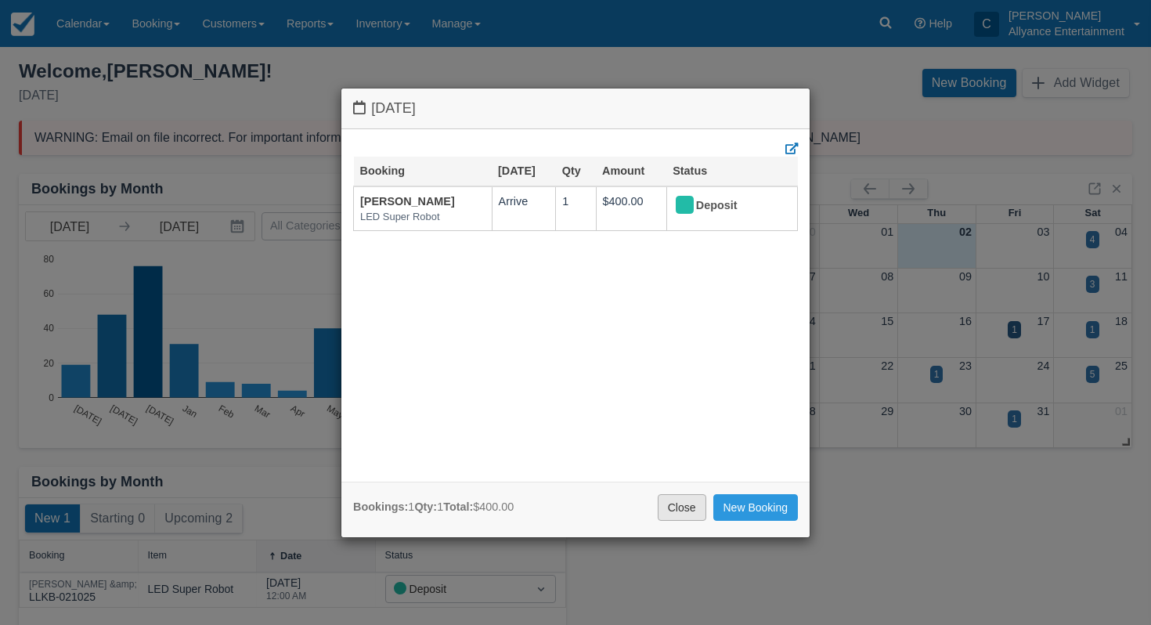
click at [683, 507] on link "Close" at bounding box center [682, 507] width 49 height 27
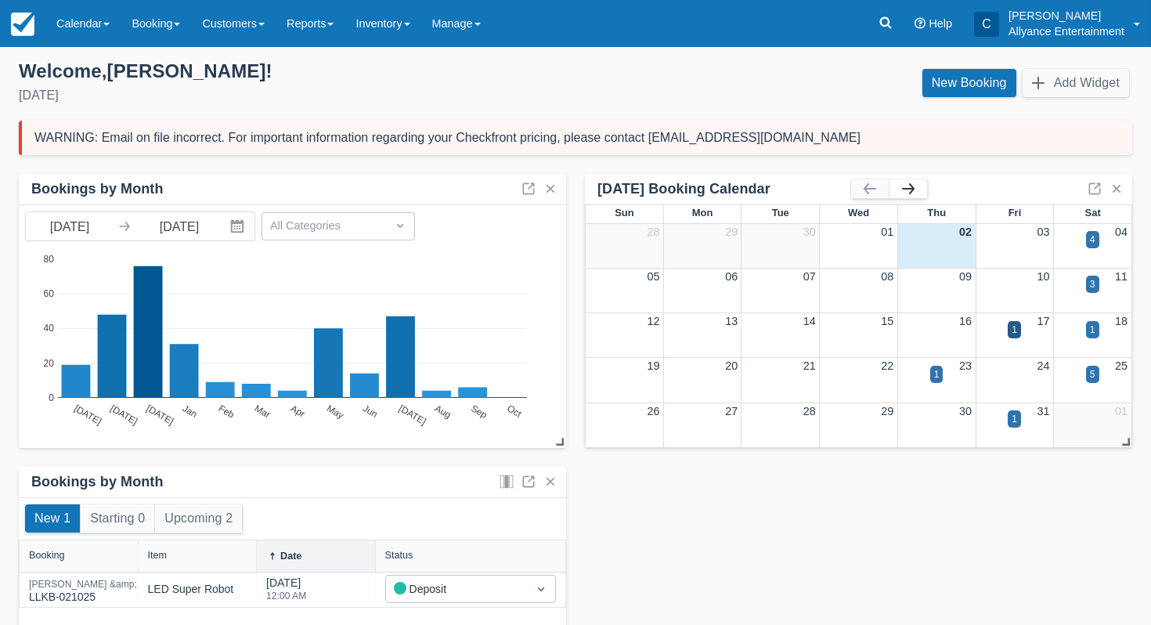
click at [895, 189] on button "button" at bounding box center [909, 188] width 38 height 19
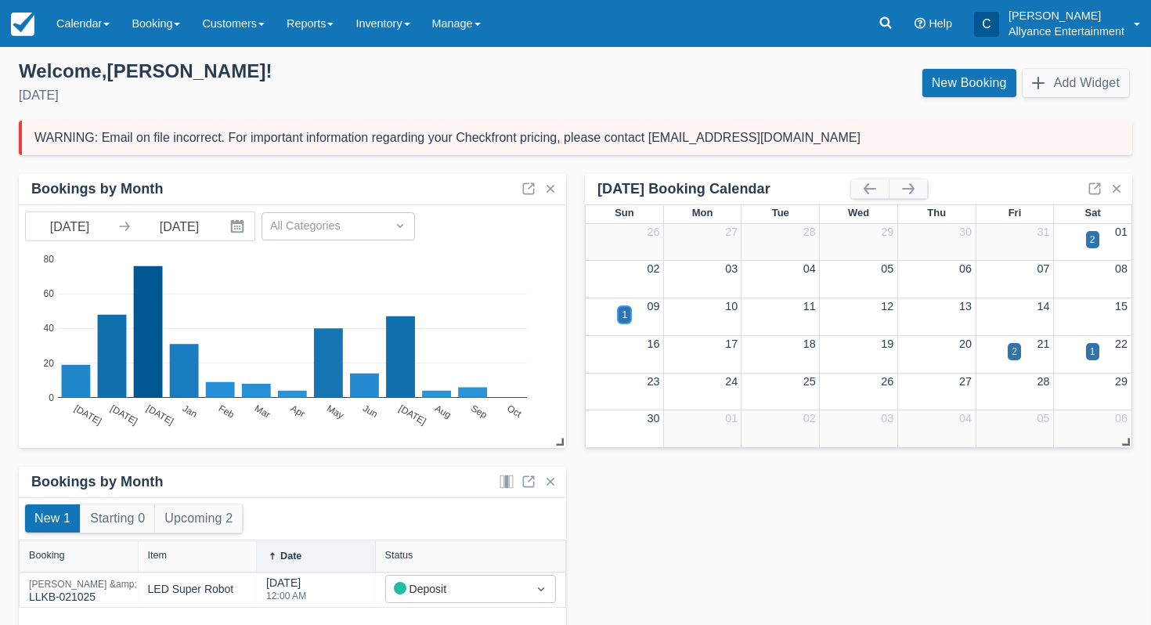
click at [626, 313] on div "1" at bounding box center [624, 315] width 5 height 14
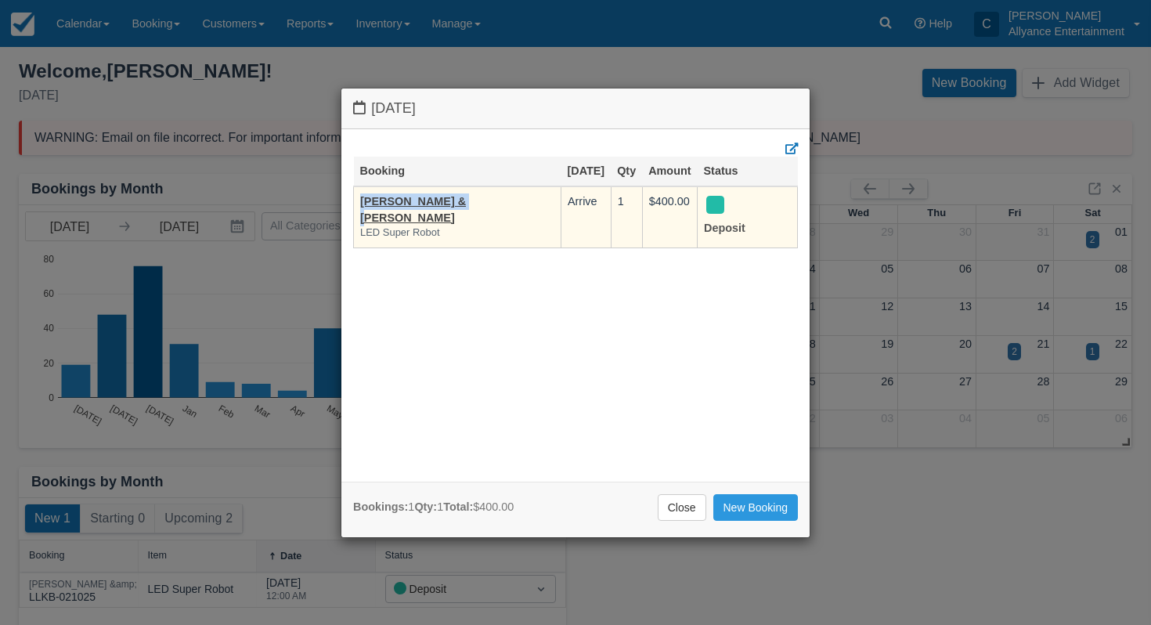
click at [460, 192] on td "Manuel & Stephanie Avalos LED Super Robot" at bounding box center [458, 216] width 208 height 61
click at [466, 201] on link "[PERSON_NAME] & [PERSON_NAME]" at bounding box center [413, 209] width 106 height 29
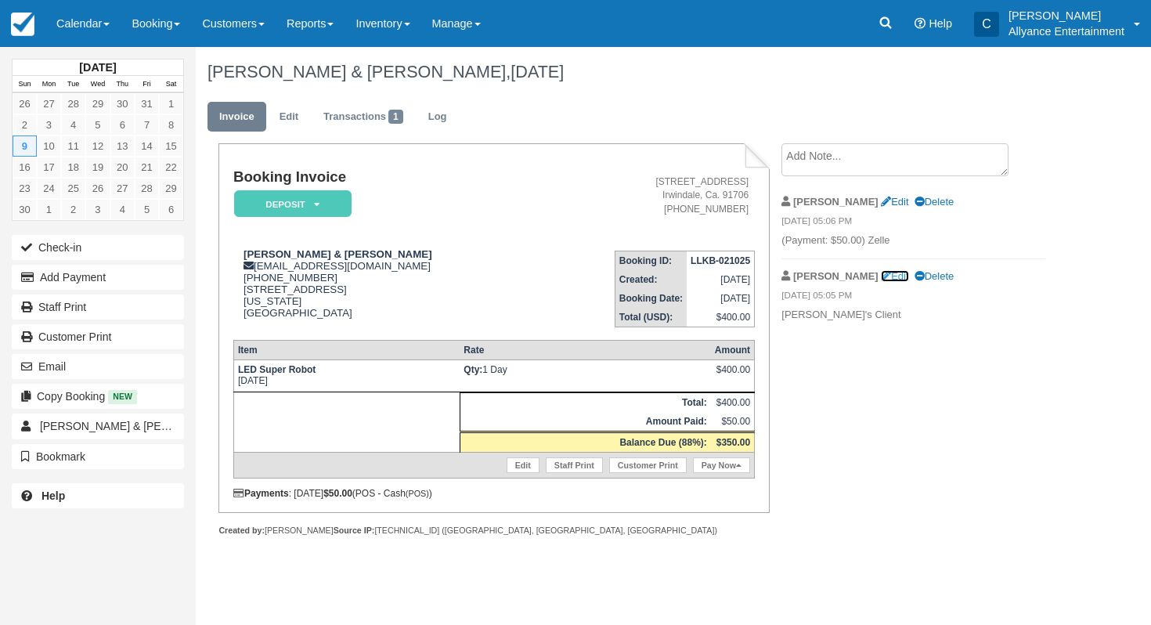
click at [881, 280] on link "Edit" at bounding box center [894, 276] width 27 height 12
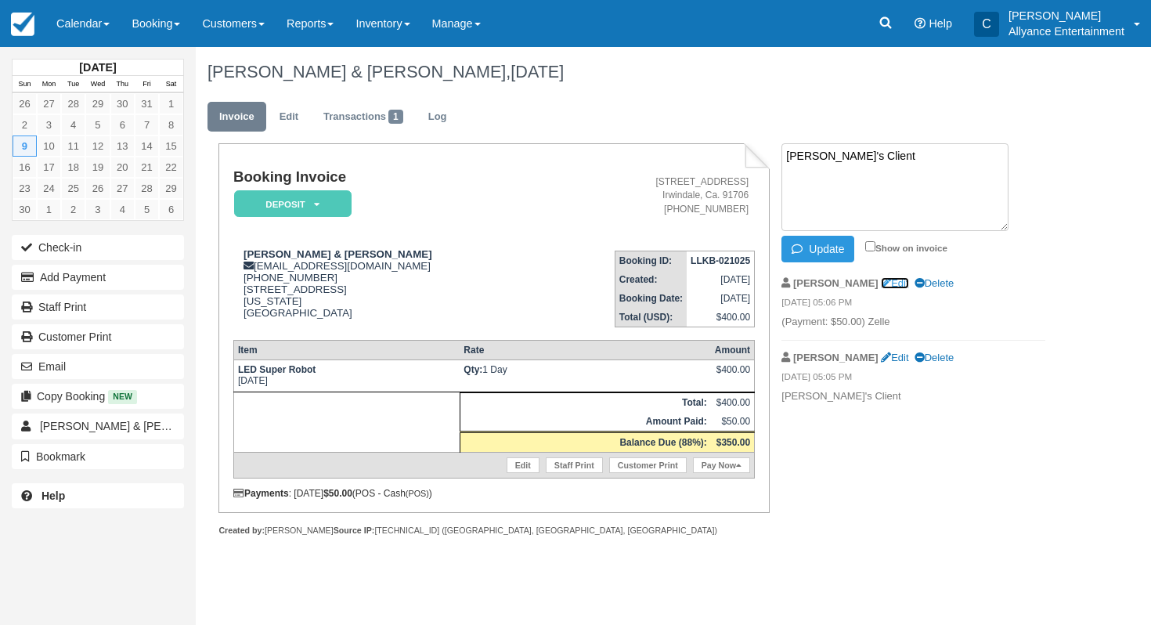
click at [881, 284] on link "Edit" at bounding box center [894, 283] width 27 height 12
click at [871, 196] on textarea "(Payment: $50.00) Zelle" at bounding box center [895, 187] width 227 height 88
click at [825, 250] on button "Update" at bounding box center [818, 249] width 73 height 27
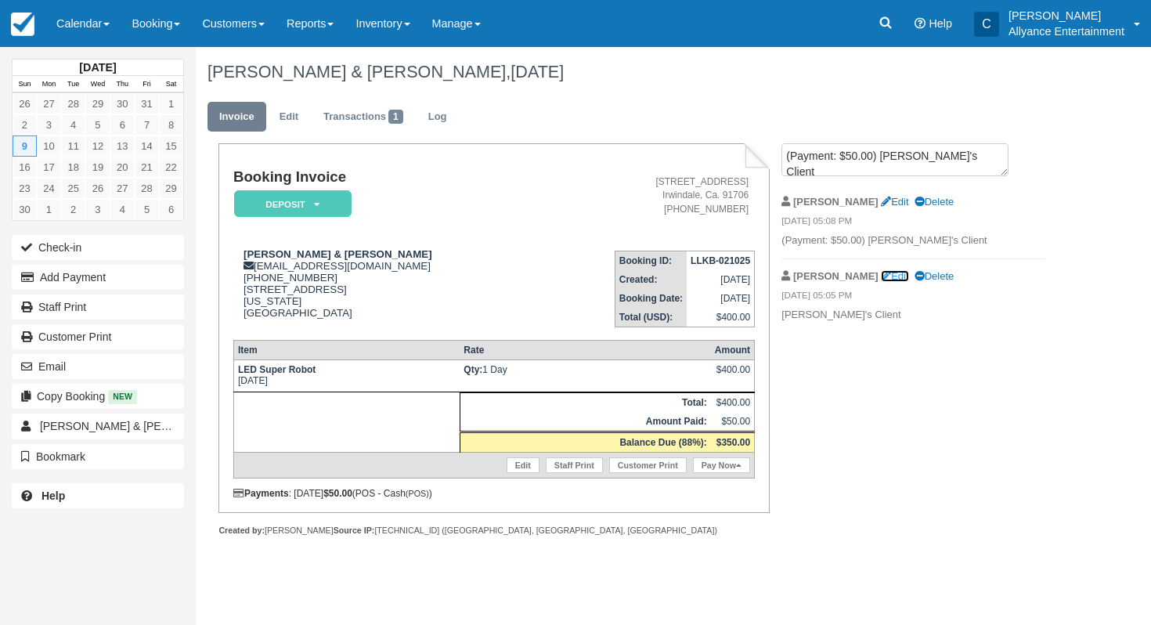
click at [881, 279] on link "Edit" at bounding box center [894, 276] width 27 height 12
type textarea "[PERSON_NAME]'s Client"
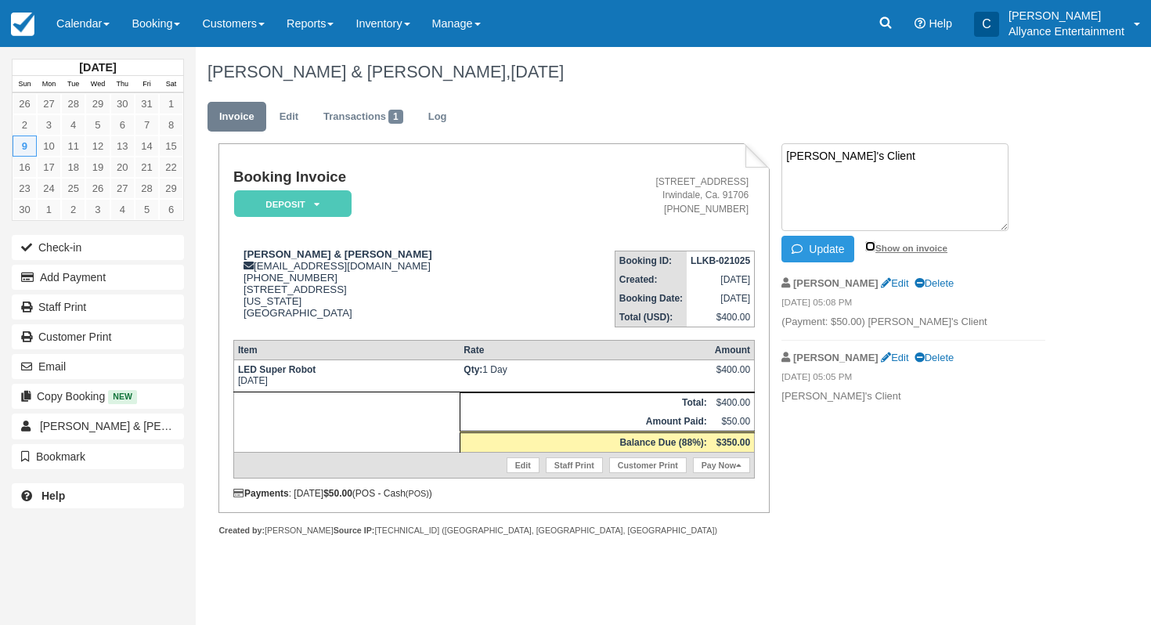
click at [872, 245] on input "Show on invoice" at bounding box center [870, 246] width 10 height 10
checkbox input "true"
drag, startPoint x: 880, startPoint y: 180, endPoint x: 706, endPoint y: 95, distance: 193.7
click at [706, 95] on div "Manuel & Stephanie Avalos, November 09 2025 Invoice Edit Transactions 1 Log Boo…" at bounding box center [628, 308] width 864 height 523
paste textarea "Event Location; Times; Show Up pm, Start pm. Note; If start time gets delayed 1…"
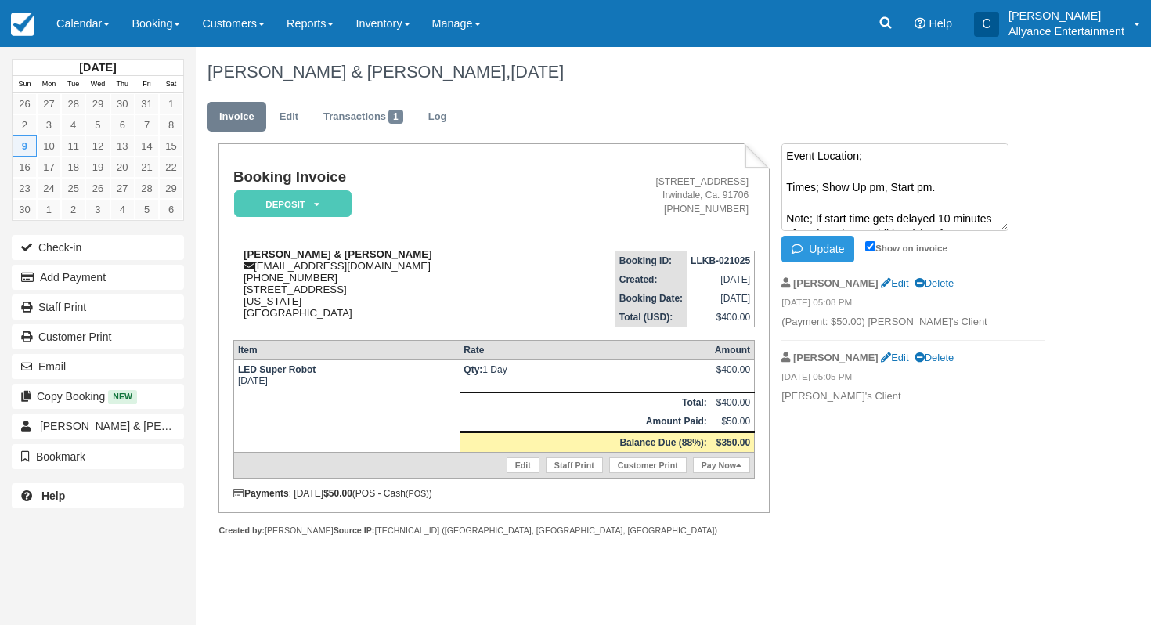
click at [243, 291] on div "Manuel & Stephanie Avalos stephanielopez1992@yahoo.com 1 (714) 625-5245 901 Bra…" at bounding box center [385, 283] width 305 height 70
drag, startPoint x: 243, startPoint y: 291, endPoint x: 287, endPoint y: 304, distance: 46.6
click at [287, 305] on div "Manuel & Stephanie Avalos stephanielopez1992@yahoo.com 1 (714) 625-5245 901 Bra…" at bounding box center [385, 283] width 305 height 70
copy div "901 Bradford Ave, Placentia ,CA 92870 California"
click at [893, 170] on textarea "Event Location; Times; Show Up pm, Start pm. Note; If start time gets delayed 1…" at bounding box center [895, 187] width 227 height 88
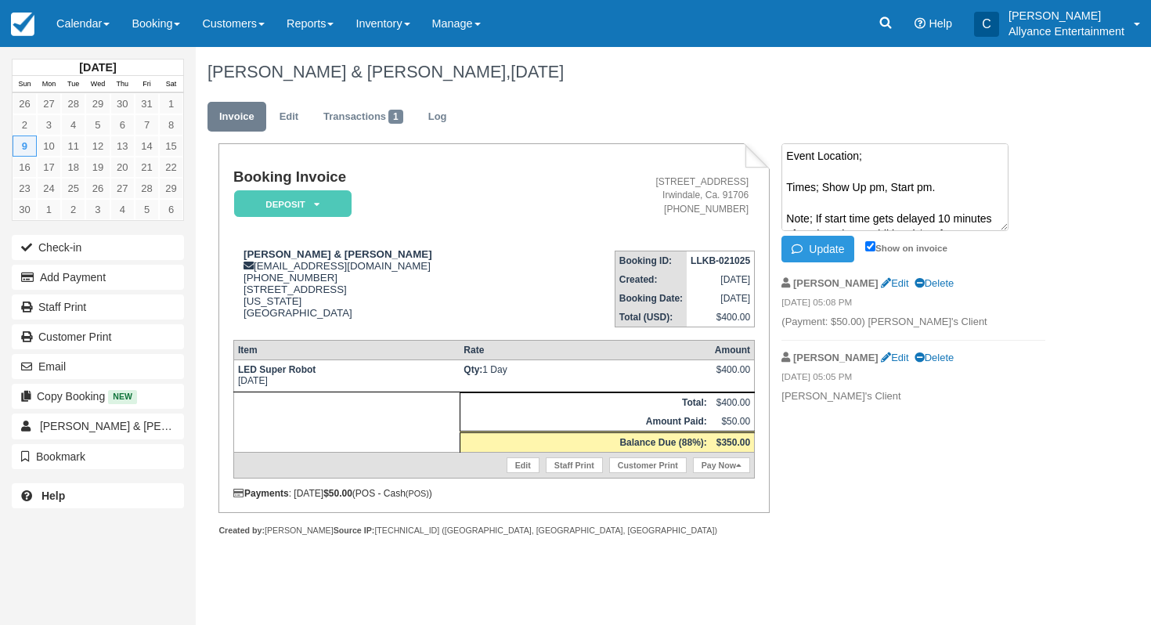
click at [872, 164] on textarea "Event Location; Times; Show Up pm, Start pm. Note; If start time gets delayed 1…" at bounding box center [895, 187] width 227 height 88
paste textarea "901 Bradford Ave, Placentia ,CA 92870 California"
click at [915, 197] on textarea "Event Location; 901 Bradford Ave, Placentia ,CA 92870 California Times; Show Up…" at bounding box center [895, 187] width 227 height 88
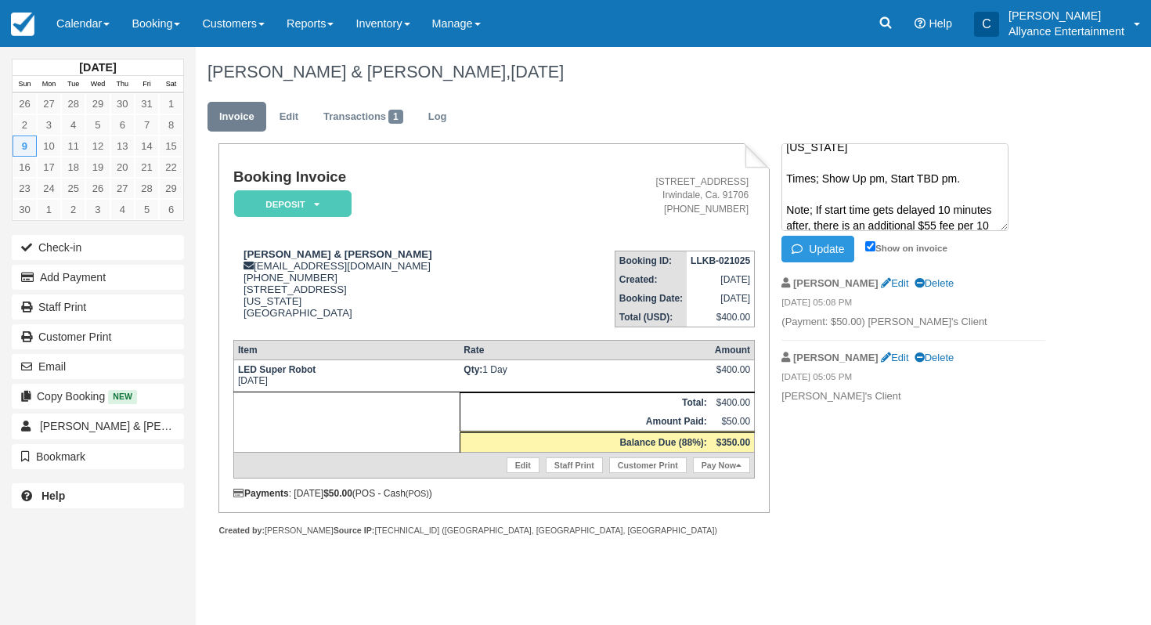
click at [865, 197] on textarea "Event Location; 901 Bradford Ave, Placentia ,CA 92870 California Times; Show Up…" at bounding box center [895, 187] width 227 height 88
click at [883, 197] on textarea "Event Location; 901 Bradford Ave, Placentia ,CA 92870 California Times; Show Up…" at bounding box center [895, 187] width 227 height 88
click at [956, 197] on textarea "Event Location; 901 Bradford Ave, Placentia ,CA 92870 California Times; Show Up…" at bounding box center [895, 187] width 227 height 88
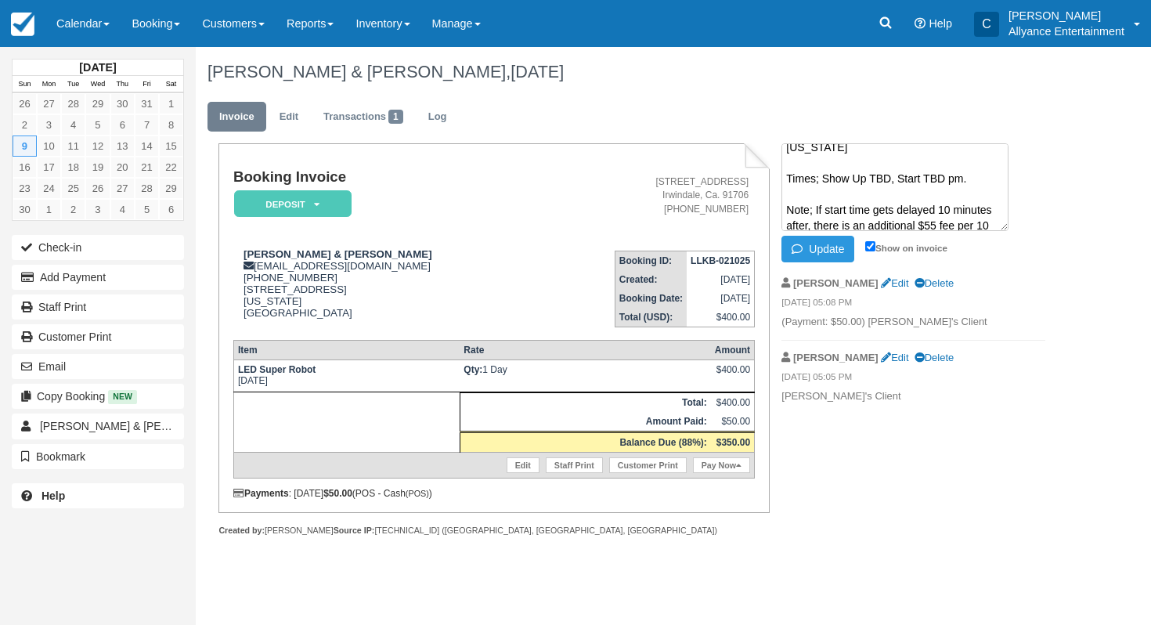
click at [955, 196] on textarea "Event Location; 901 Bradford Ave, Placentia ,CA 92870 California Times; Show Up…" at bounding box center [895, 187] width 227 height 88
click at [953, 197] on textarea "Event Location; 901 Bradford Ave, Placentia ,CA 92870 California Times; Show Up…" at bounding box center [895, 187] width 227 height 88
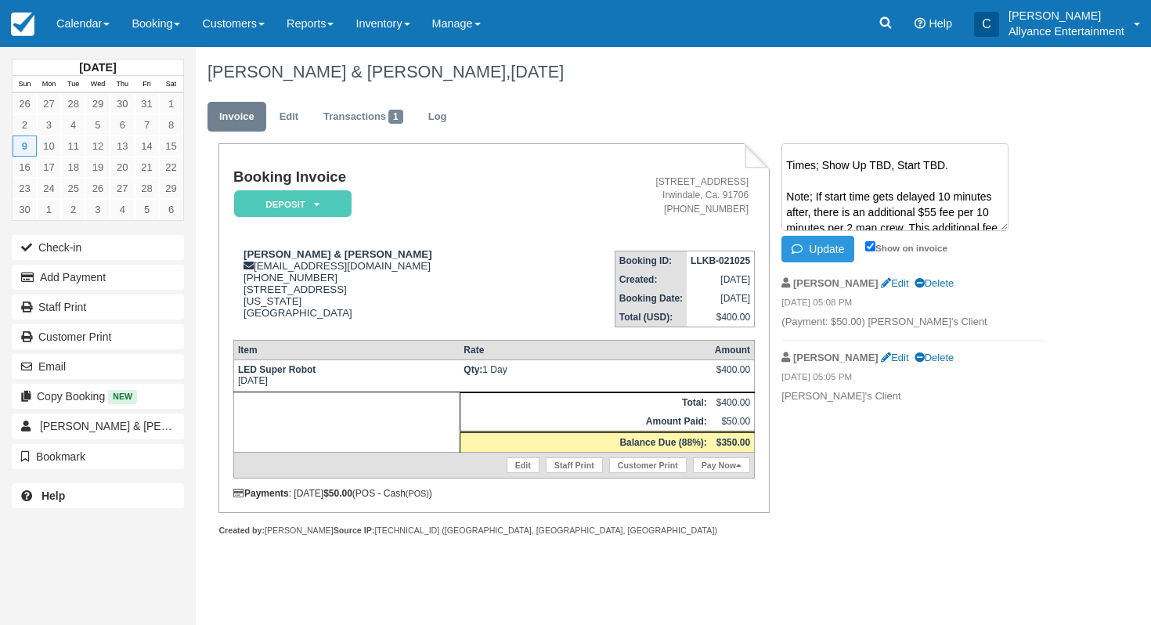
scroll to position [0, 0]
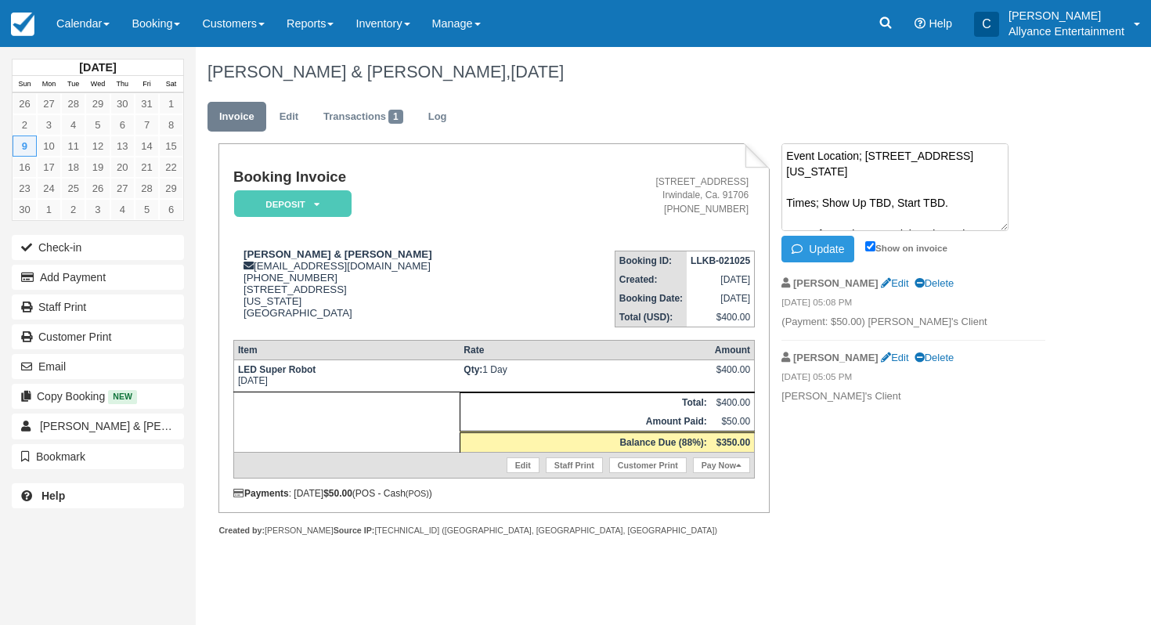
click at [800, 191] on textarea "Event Location; 901 Bradford Ave, Placentia ,CA 92870 California Times; Show Up…" at bounding box center [895, 187] width 227 height 88
type textarea "Event Location; 901 Bradford Ave, Placentia ,CA 92870 Times; Show Up TBD, Start…"
click at [825, 249] on button "Update" at bounding box center [818, 249] width 73 height 27
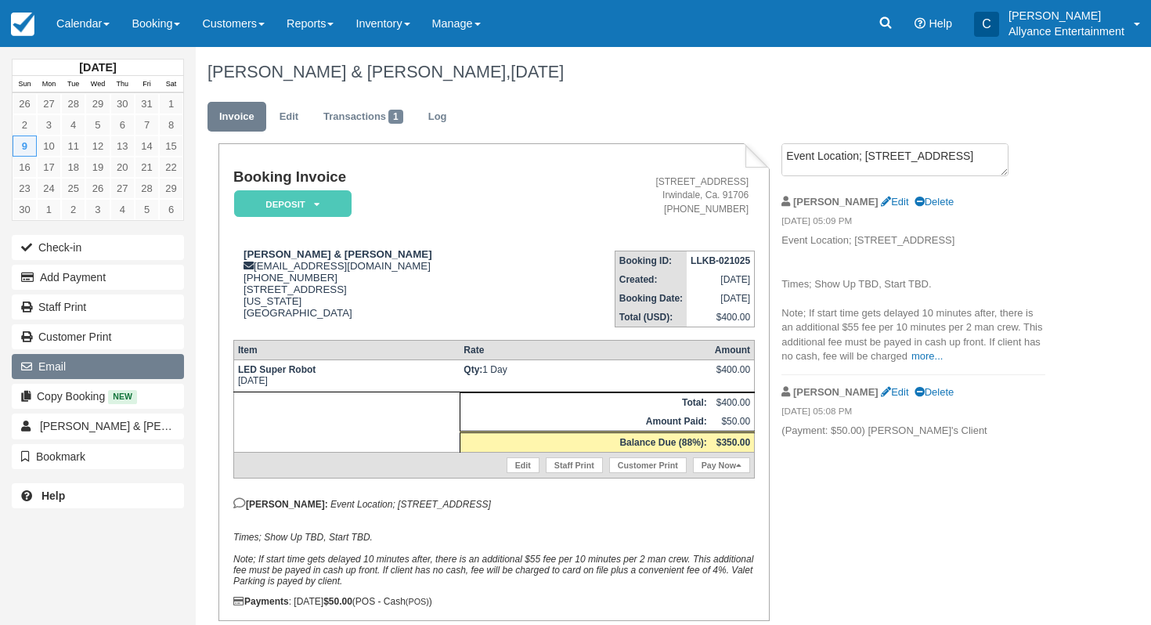
click at [80, 362] on button "Email" at bounding box center [98, 366] width 172 height 25
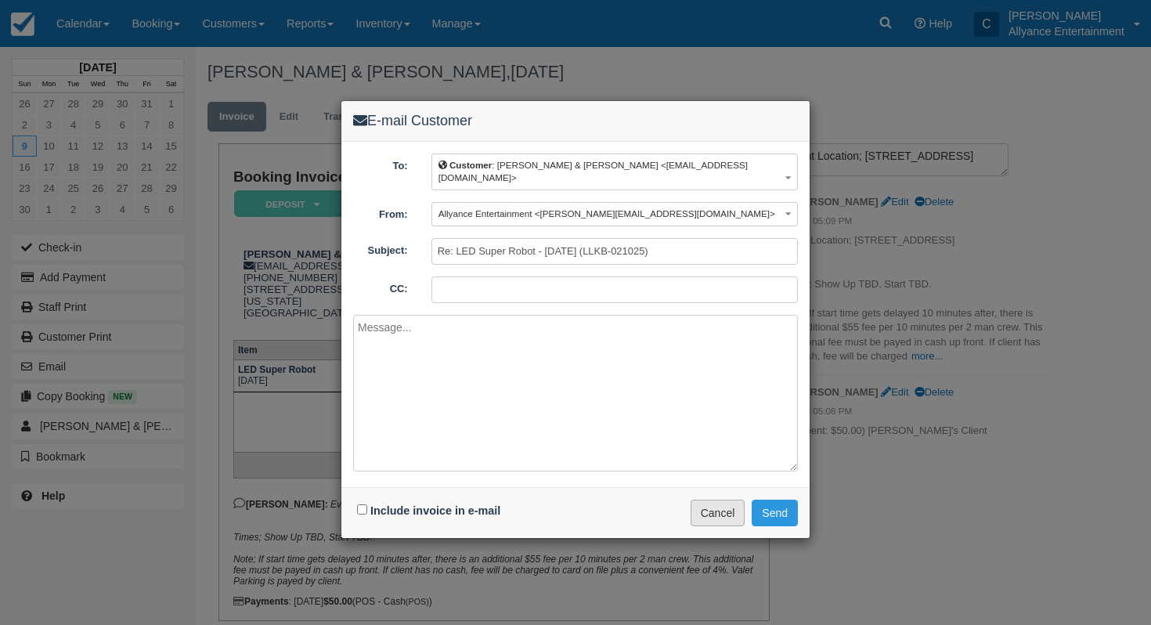
click at [712, 502] on button "Cancel" at bounding box center [718, 513] width 55 height 27
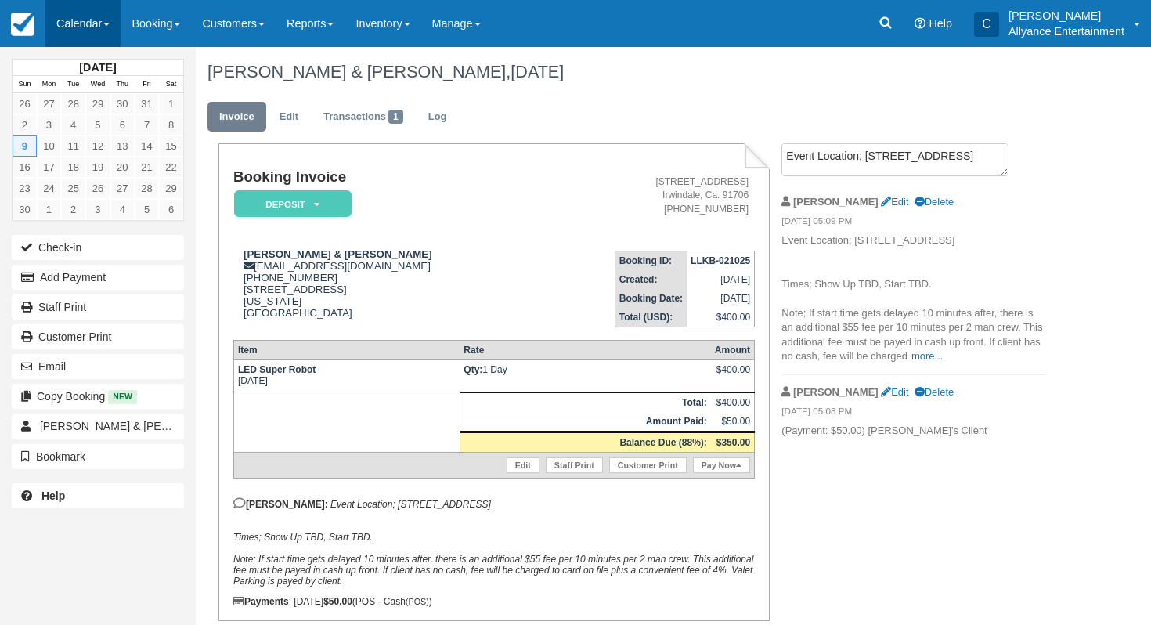
click at [78, 16] on link "Calendar" at bounding box center [82, 23] width 75 height 47
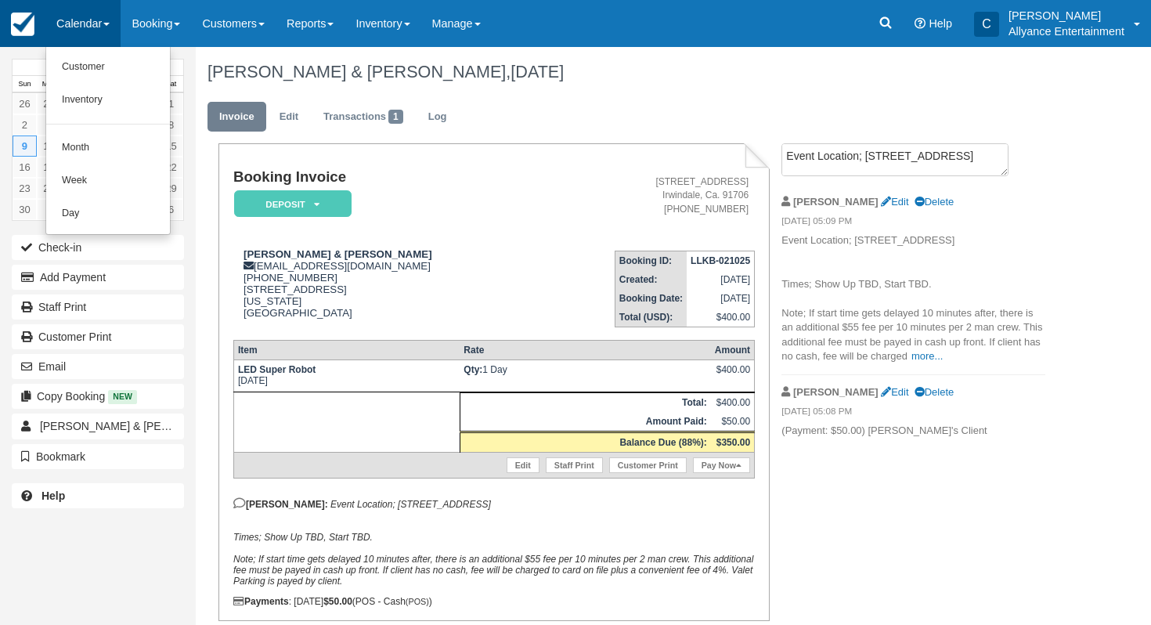
click at [29, 20] on img at bounding box center [22, 24] width 23 height 23
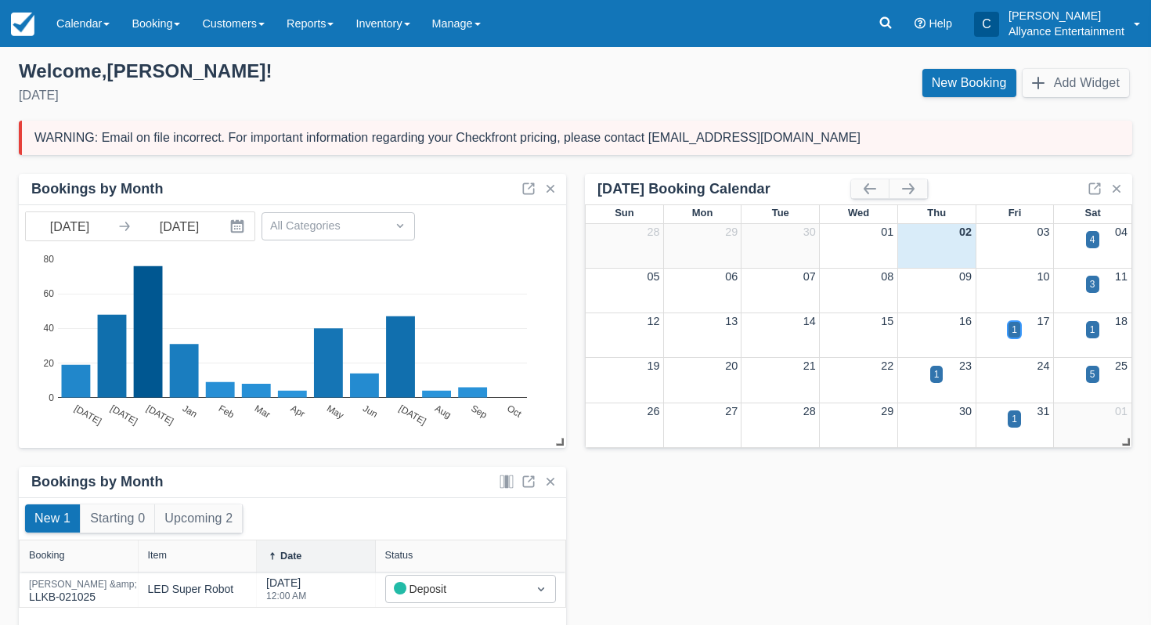
click at [1011, 329] on div "1" at bounding box center [1014, 329] width 13 height 17
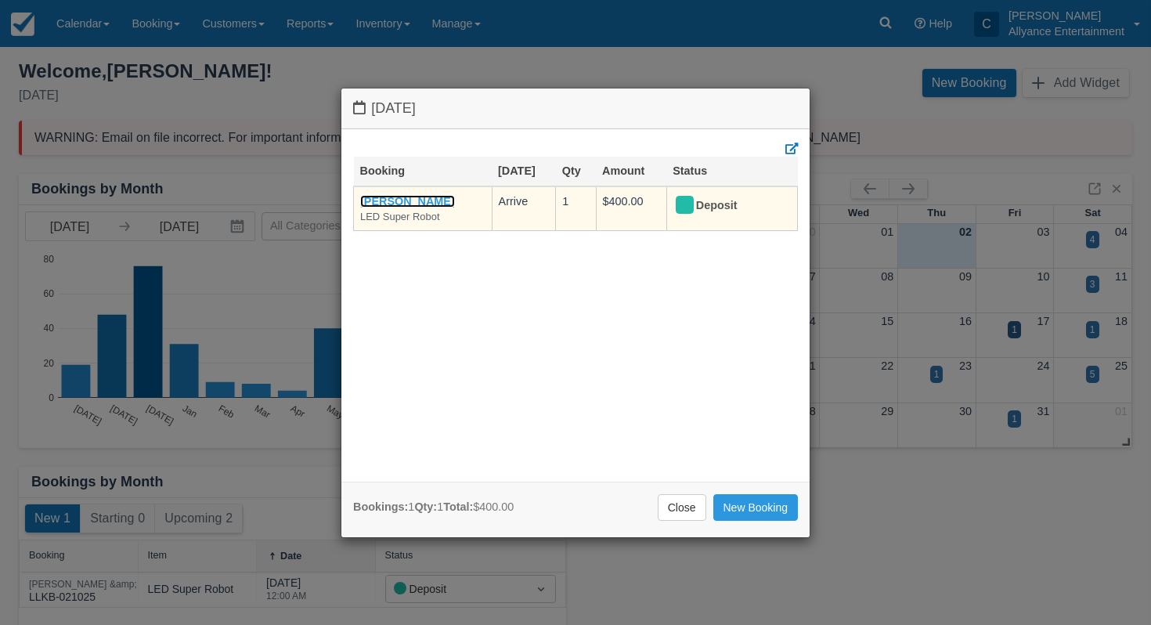
click at [410, 199] on link "[PERSON_NAME]" at bounding box center [407, 201] width 95 height 13
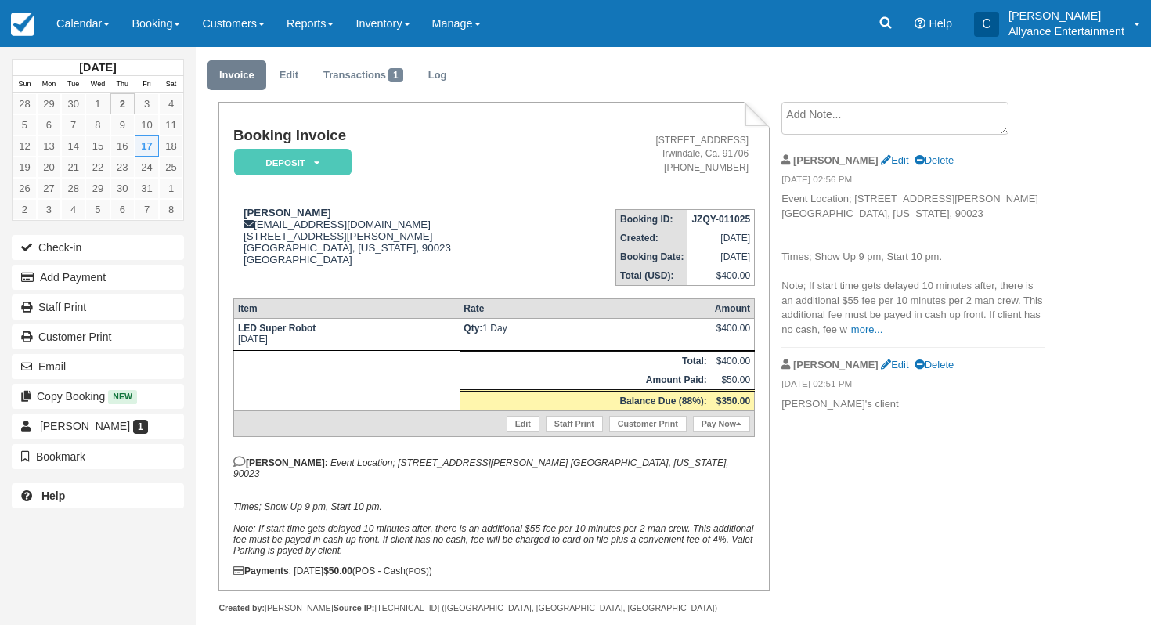
scroll to position [63, 0]
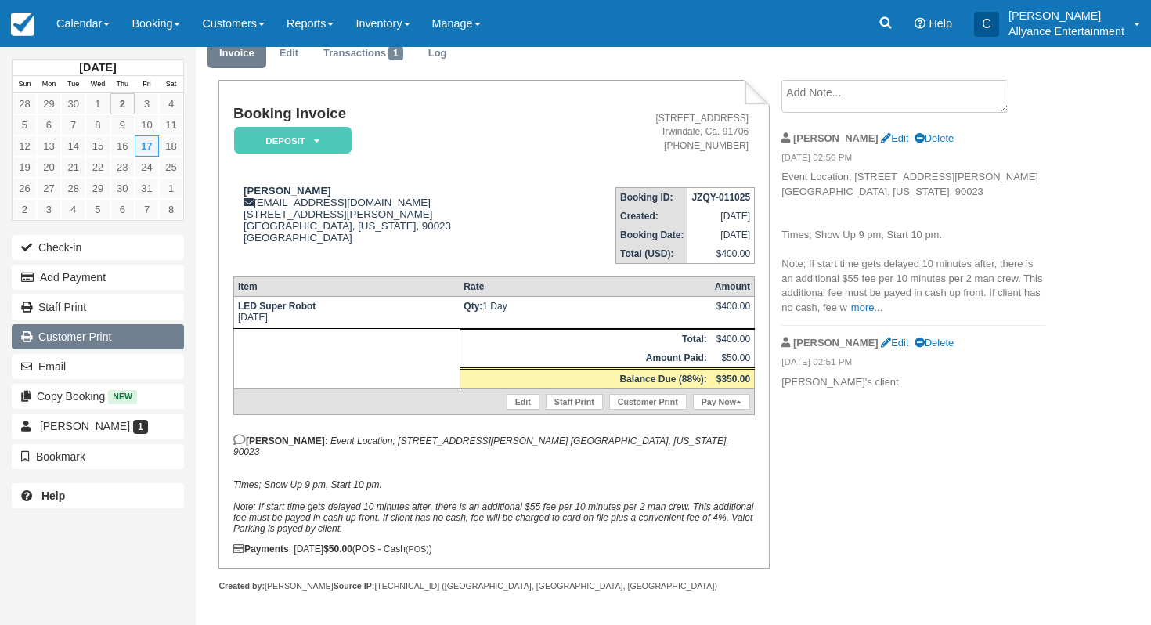
click at [122, 332] on link "Customer Print" at bounding box center [98, 336] width 172 height 25
